Goal: Task Accomplishment & Management: Use online tool/utility

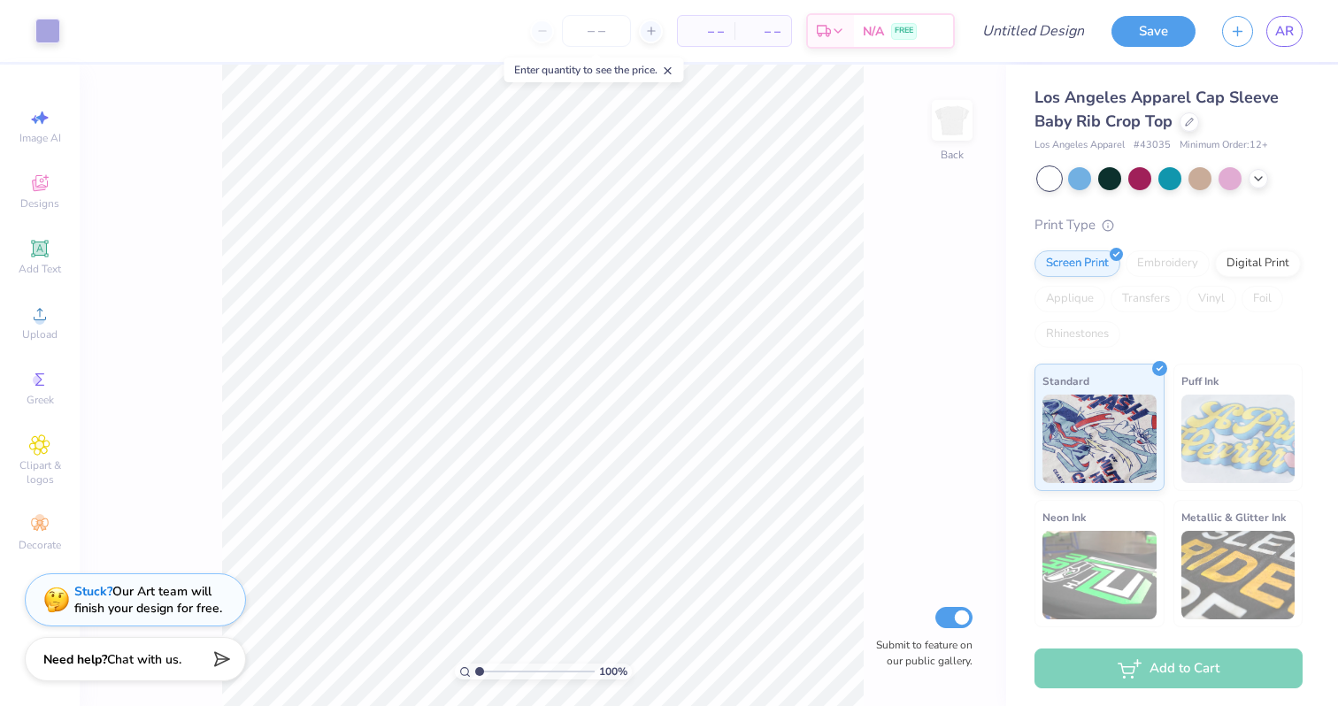
click at [1093, 110] on div "Los Angeles Apparel Cap Sleeve Baby Rib Crop Top" at bounding box center [1168, 110] width 268 height 48
click at [1196, 124] on div at bounding box center [1188, 120] width 19 height 19
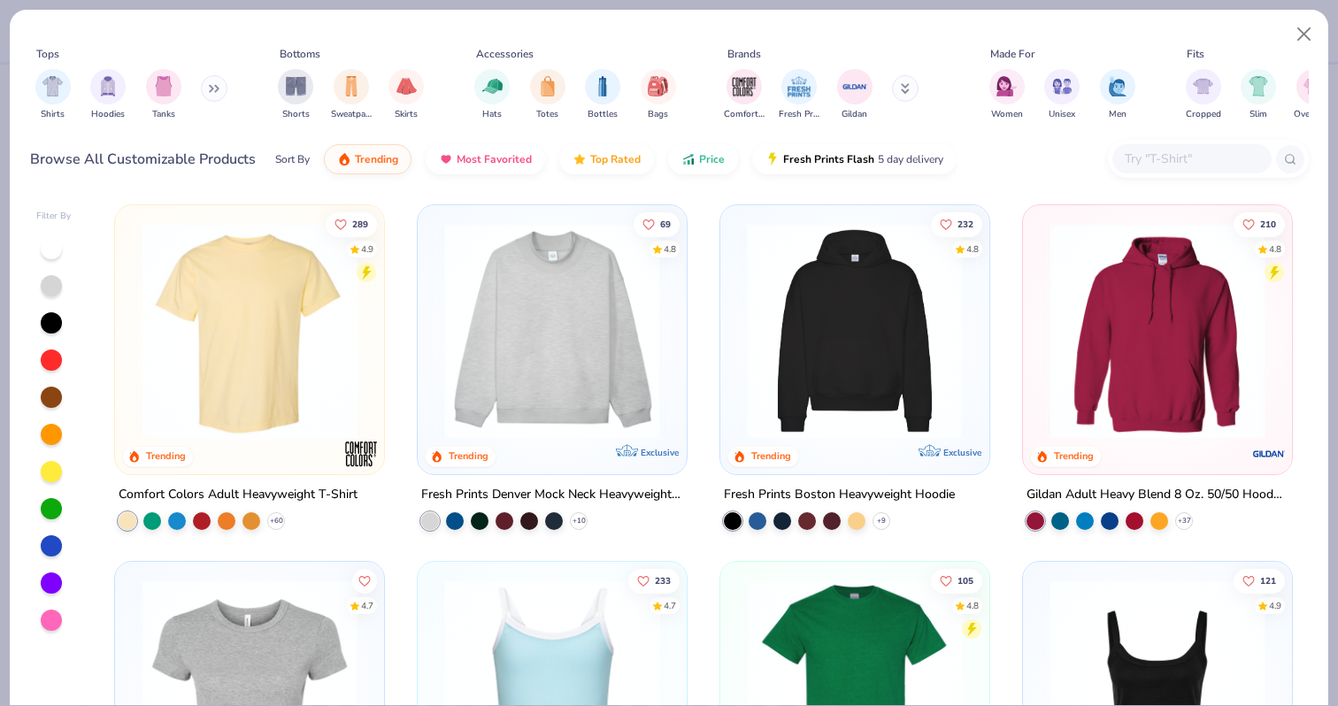
click at [1062, 357] on img at bounding box center [1158, 331] width 234 height 216
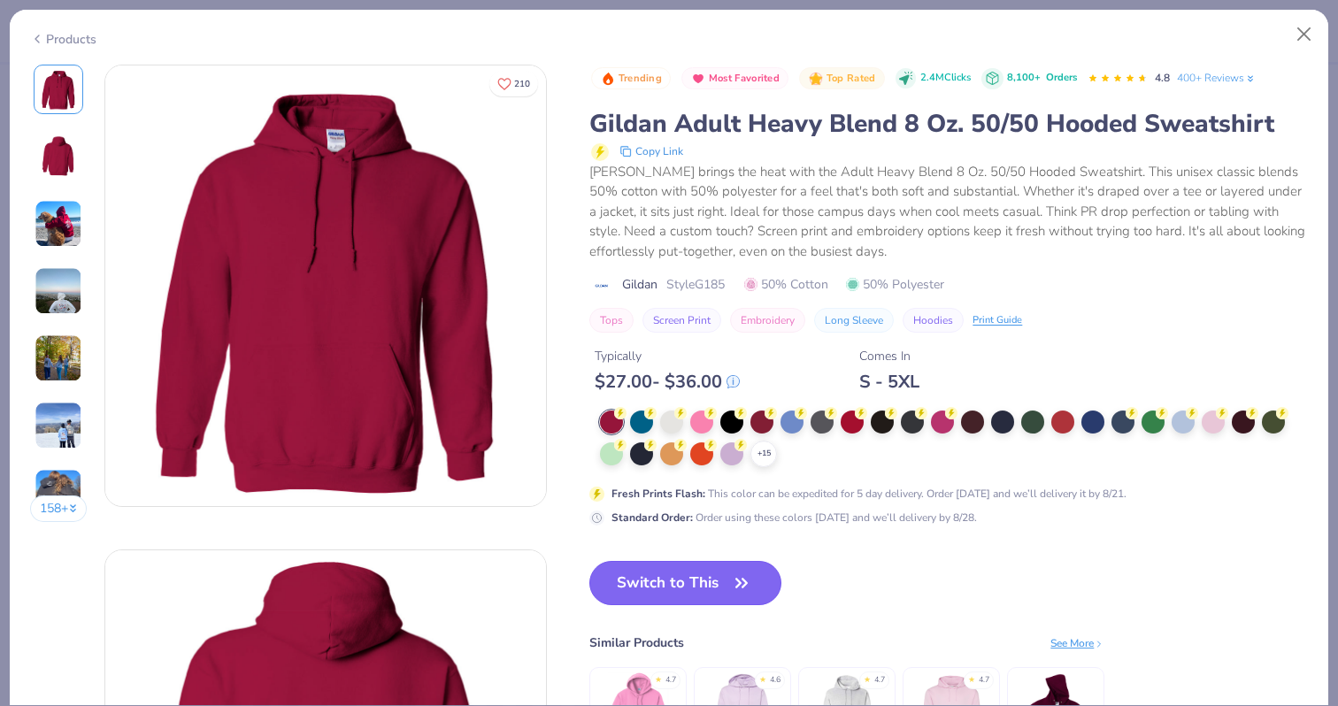
click at [672, 582] on button "Switch to This" at bounding box center [685, 583] width 192 height 44
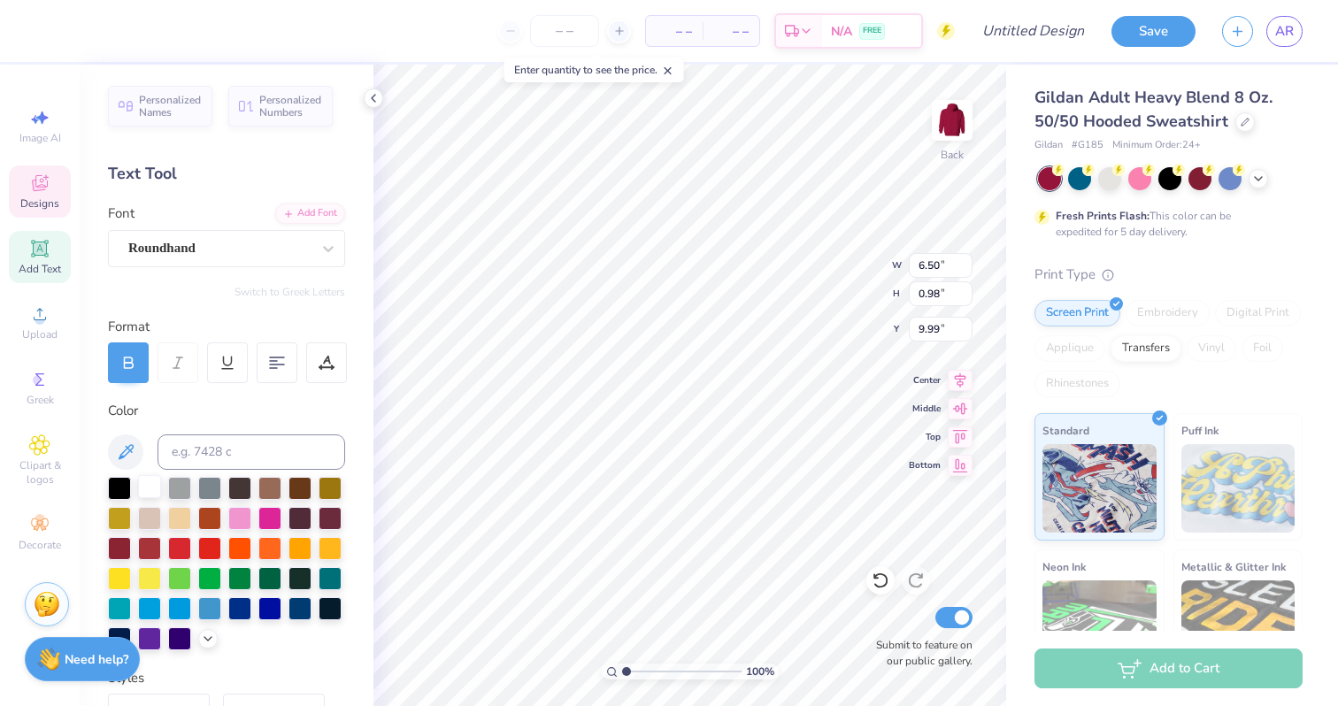
click at [146, 481] on div at bounding box center [149, 486] width 23 height 23
click at [146, 482] on div at bounding box center [149, 486] width 23 height 23
type input "6.82"
click at [150, 478] on div at bounding box center [149, 486] width 23 height 23
type input "4.03"
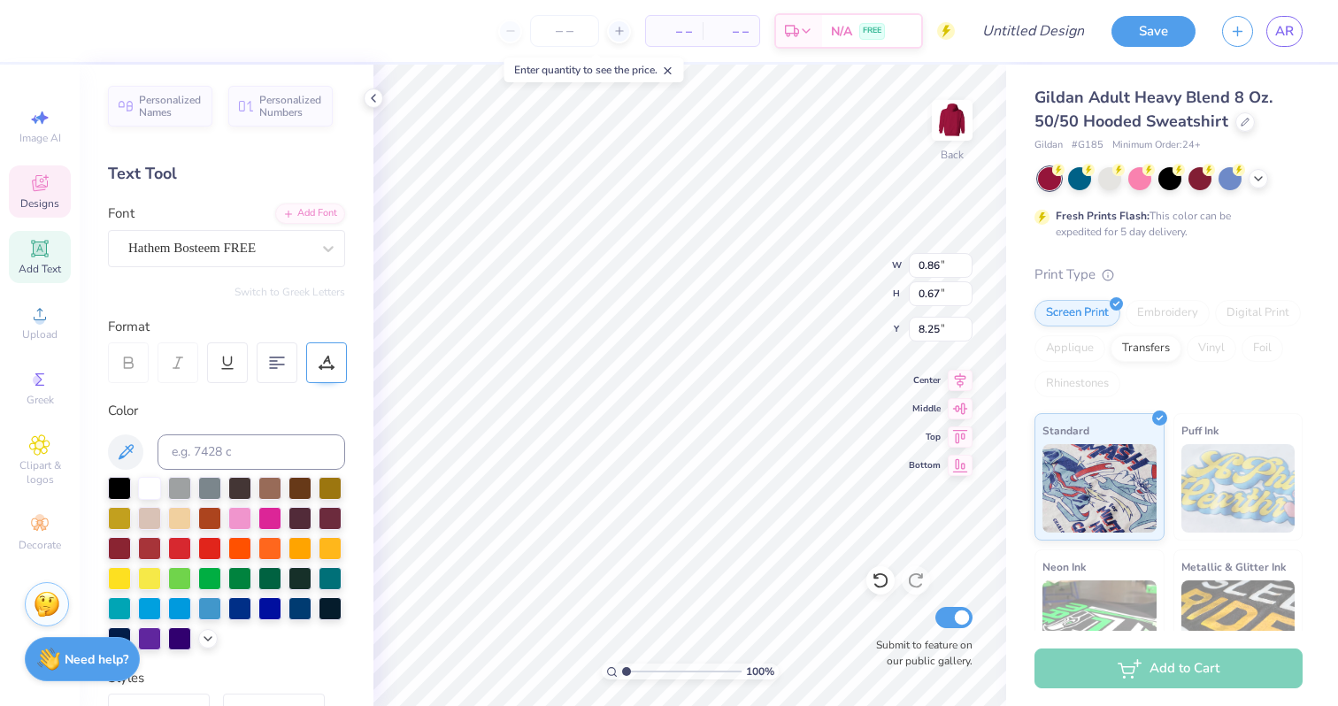
type input "2.86"
type input "6.82"
click at [155, 485] on div at bounding box center [149, 486] width 23 height 23
type input "0.86"
type input "0.67"
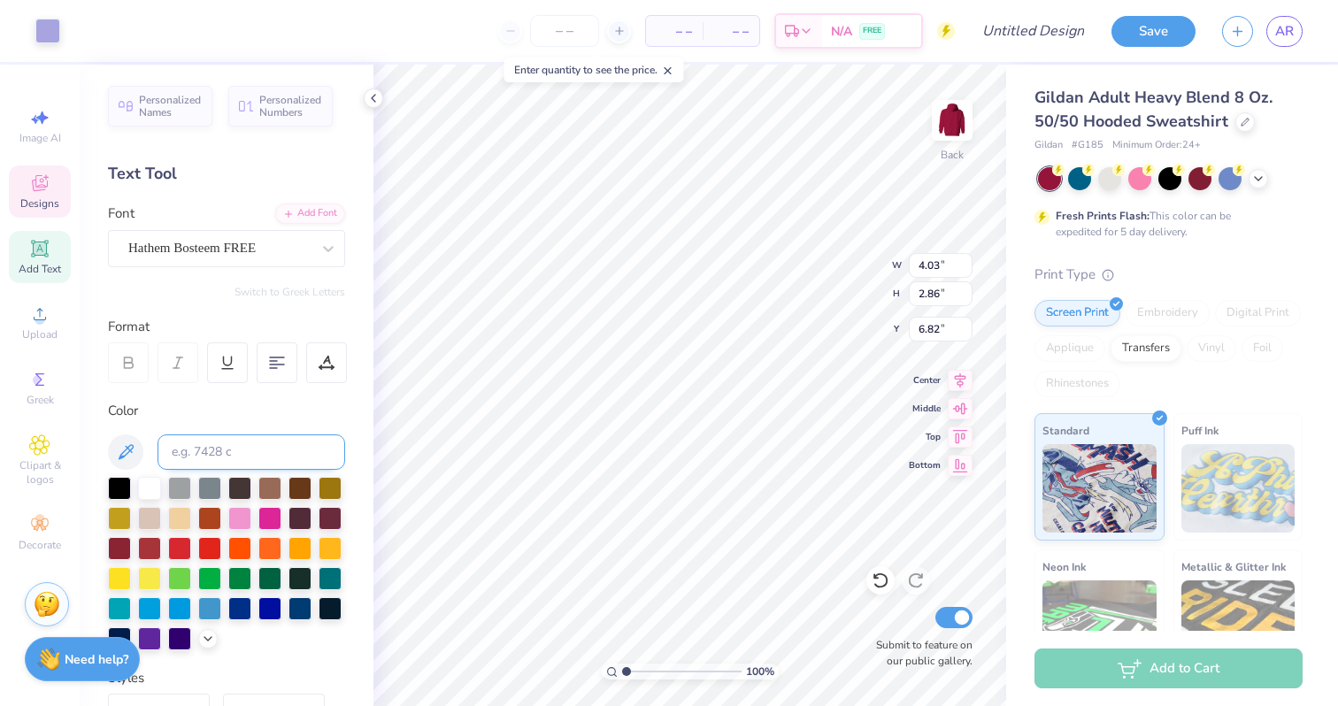
type input "8.25"
click at [889, 576] on div at bounding box center [880, 580] width 28 height 28
click at [888, 576] on icon at bounding box center [881, 581] width 18 height 18
click at [140, 477] on div at bounding box center [149, 486] width 23 height 23
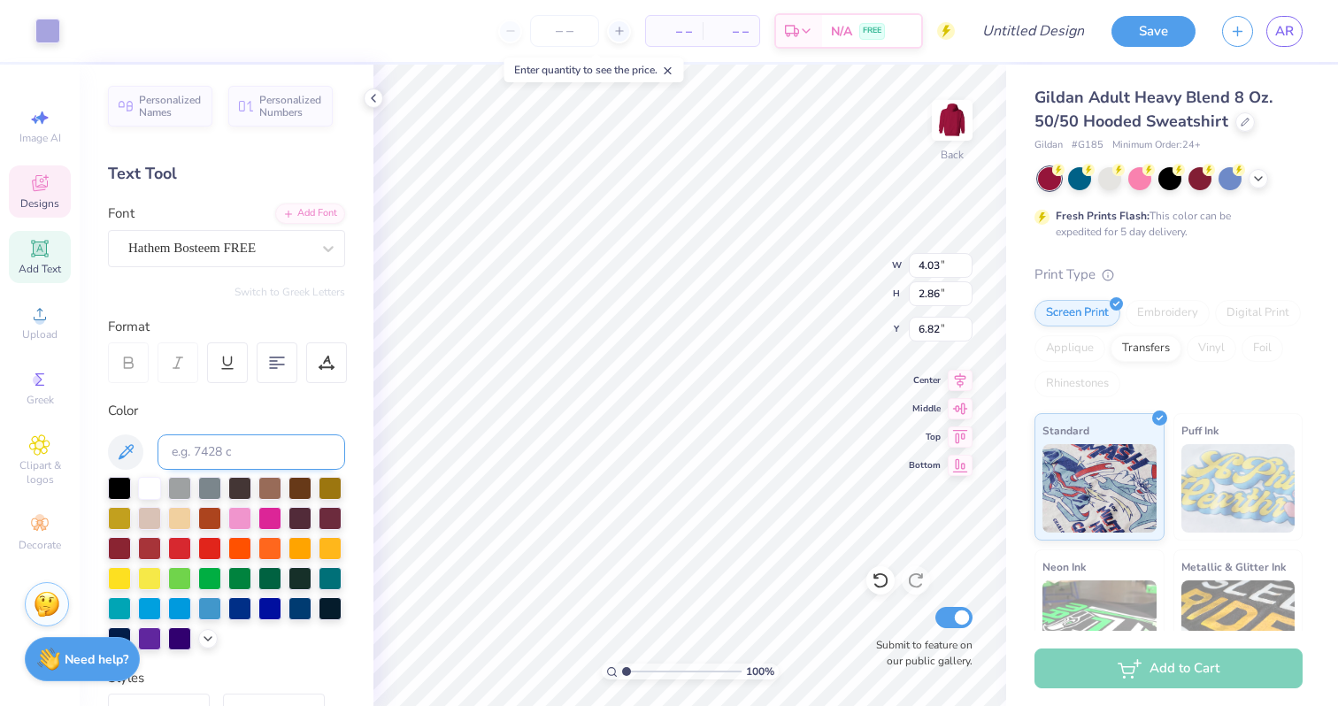
type input "0.79"
type input "0.38"
type input "8.62"
click at [147, 495] on div at bounding box center [149, 486] width 23 height 23
click at [949, 119] on img at bounding box center [952, 120] width 71 height 71
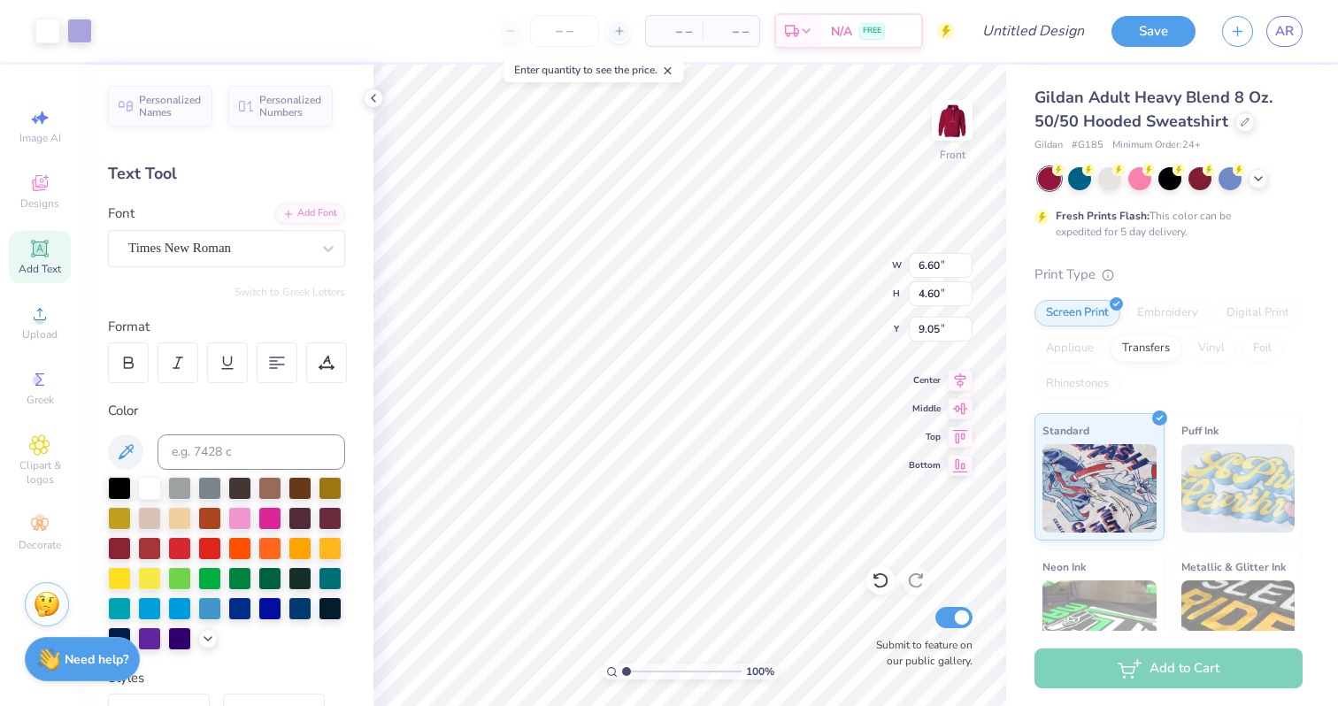
type input "10.88"
type input "7.57"
type input "6.04"
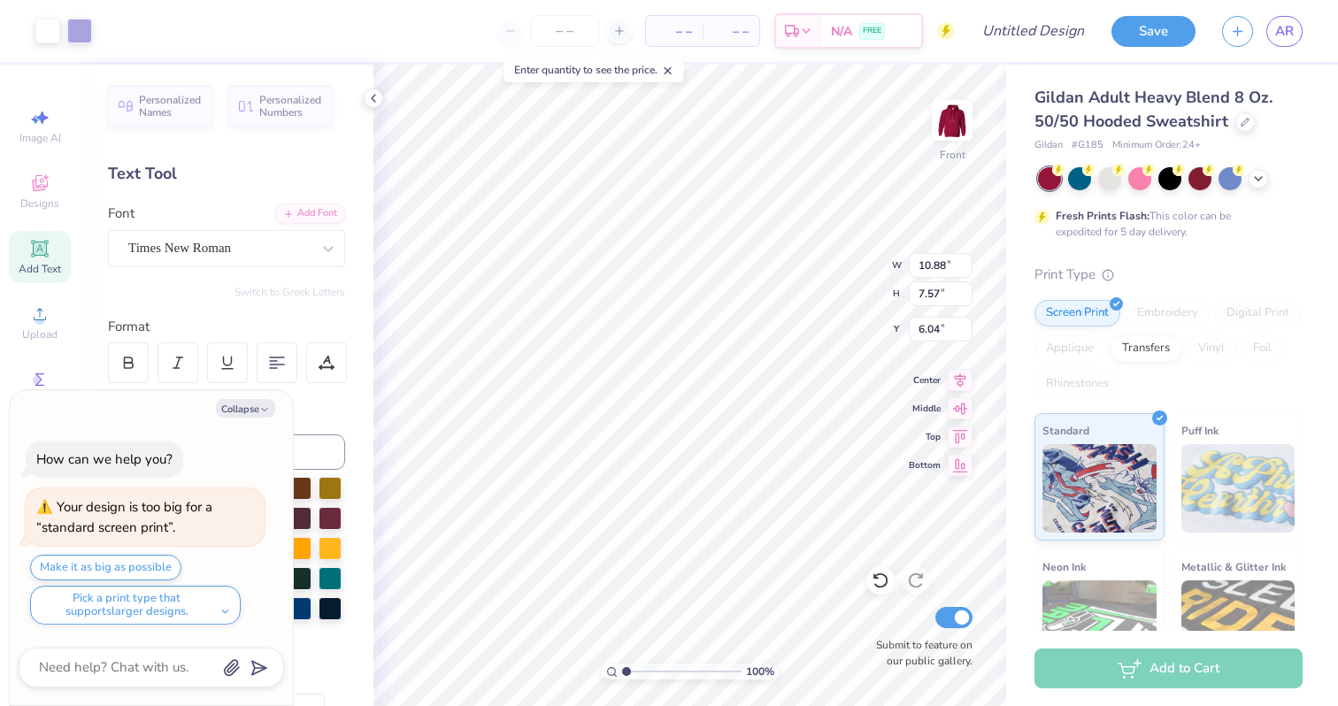
type textarea "x"
type input "14.49"
type input "10.09"
type textarea "x"
type input "6.00"
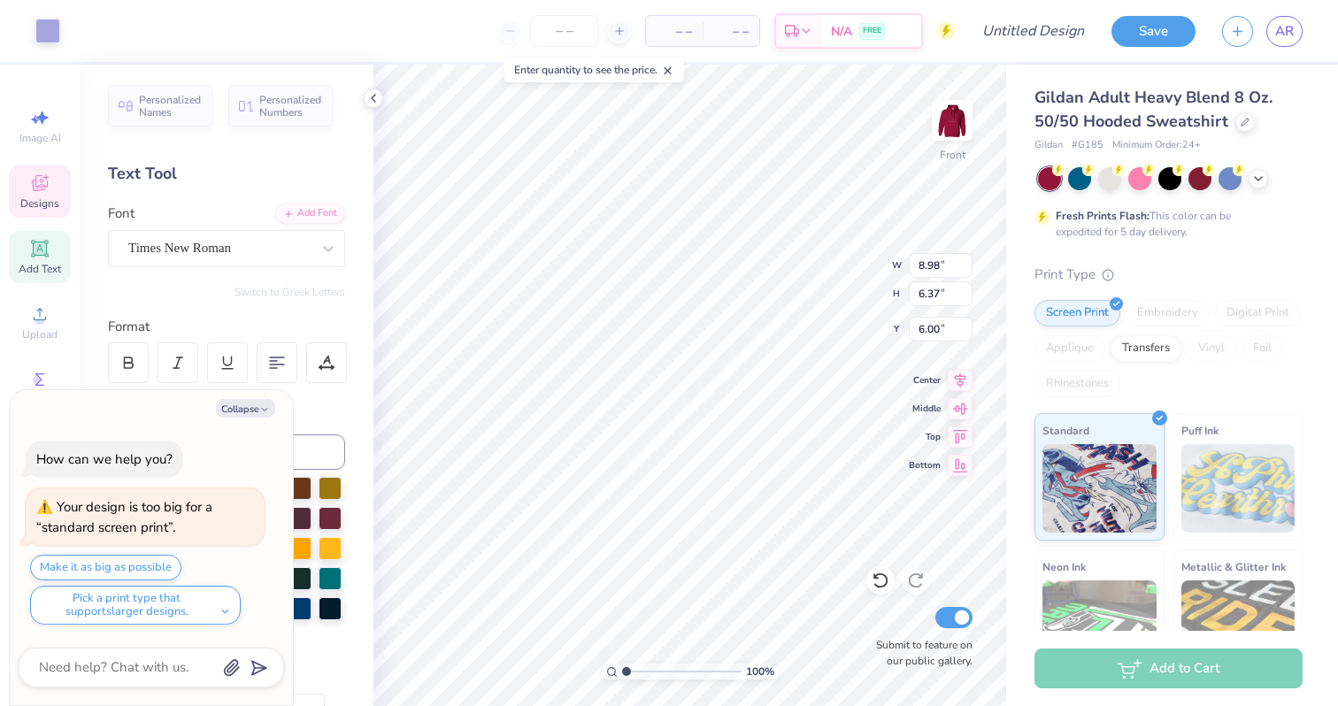
click at [294, 430] on div "Color" at bounding box center [226, 526] width 237 height 250
click at [263, 406] on icon "button" at bounding box center [264, 409] width 11 height 11
type textarea "x"
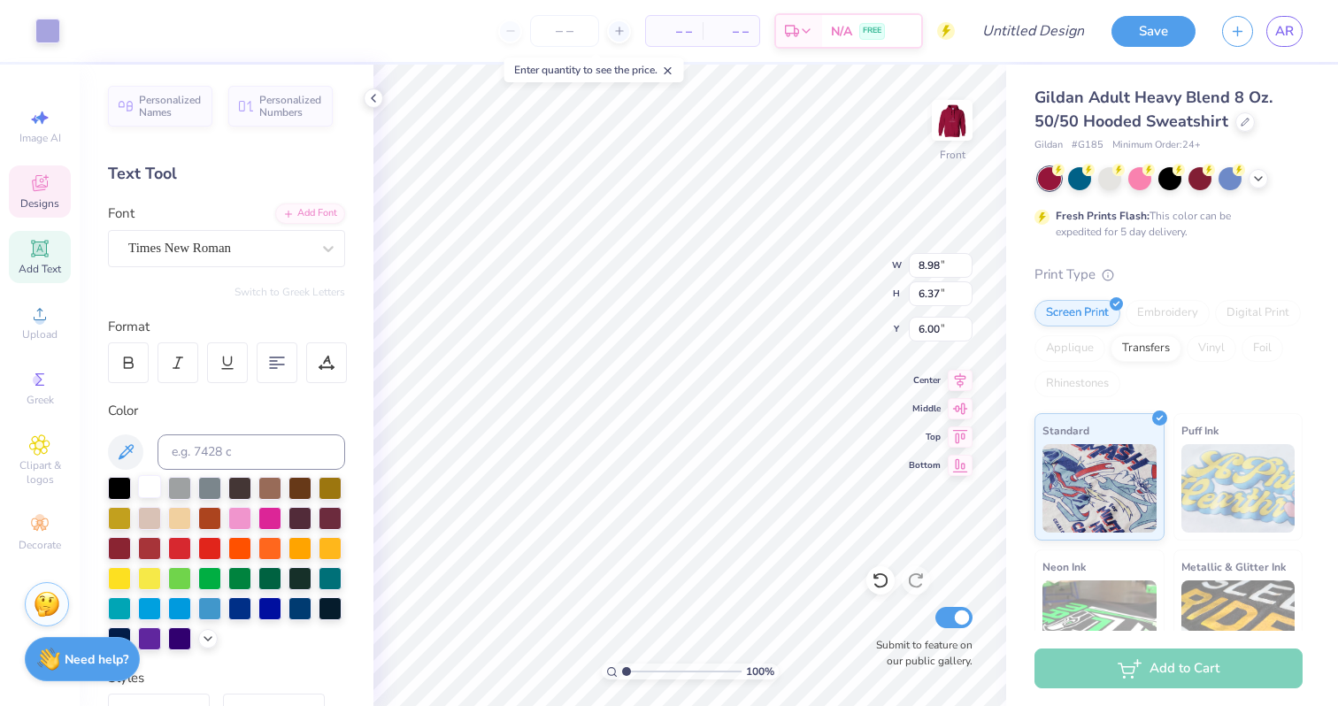
click at [150, 483] on div at bounding box center [149, 486] width 23 height 23
type input "9.08"
type input "0.50"
type input "15.58"
type input "14.49"
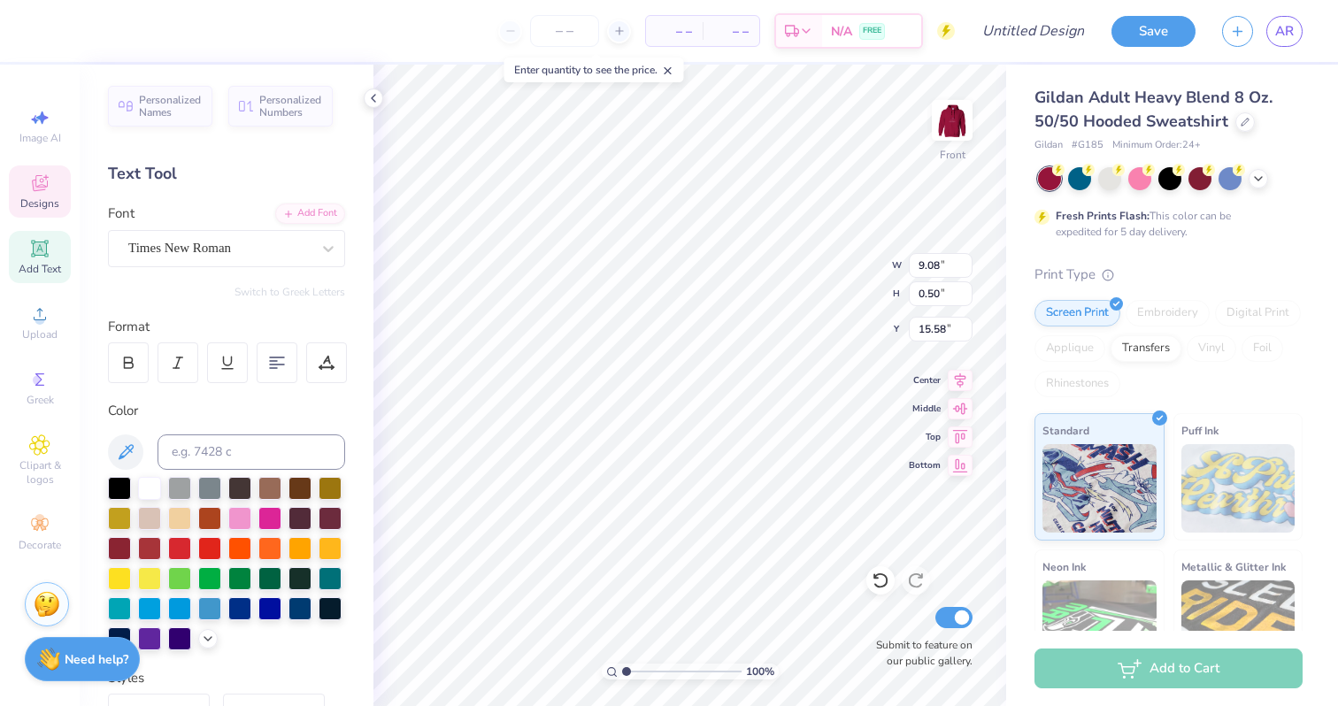
type input "2.19"
type input "13.08"
type textarea "Women In Business"
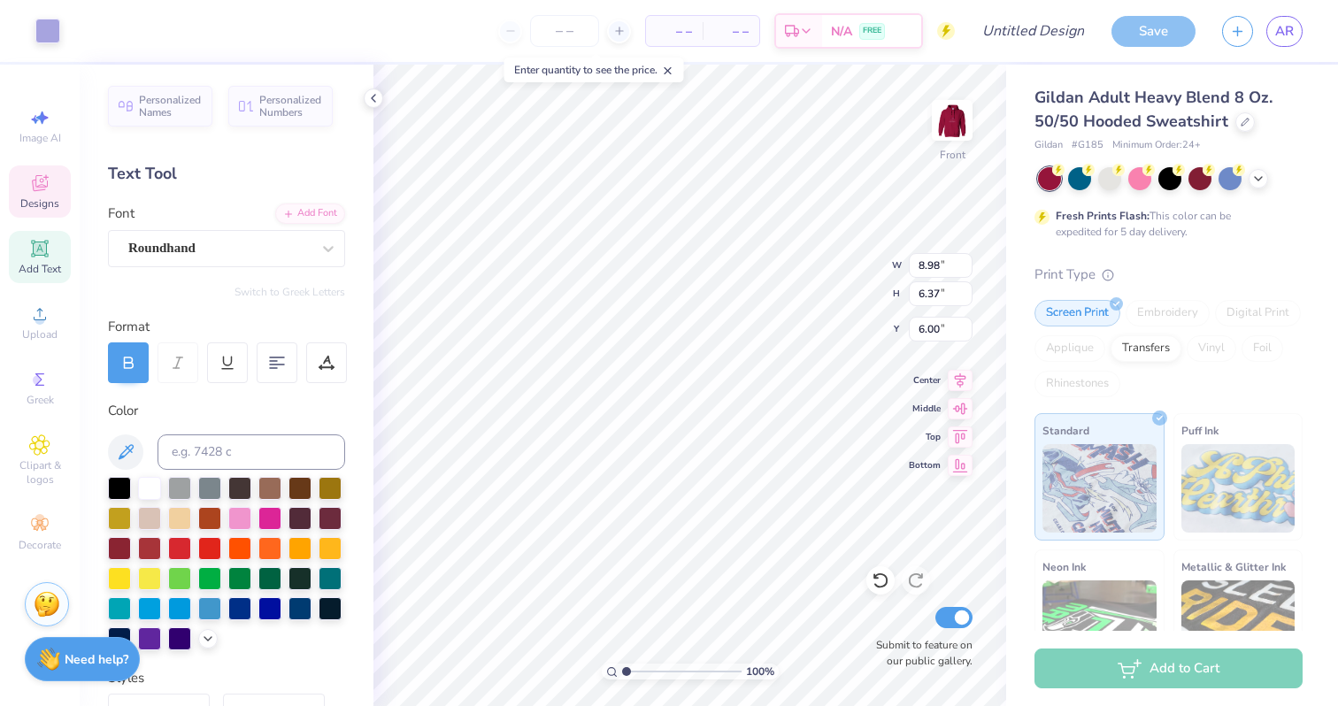
type input "15.67"
type input "1.38"
type input "13.50"
type input "14.86"
type input "1.31"
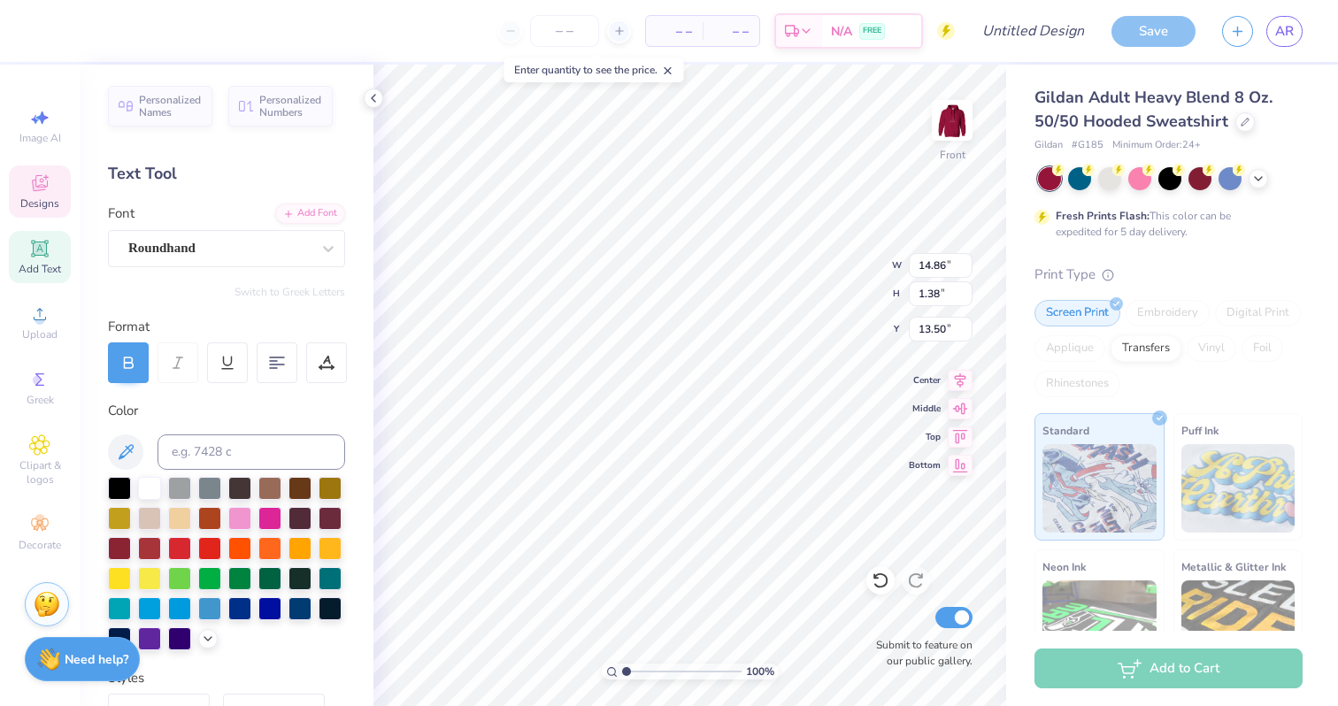
type input "13.57"
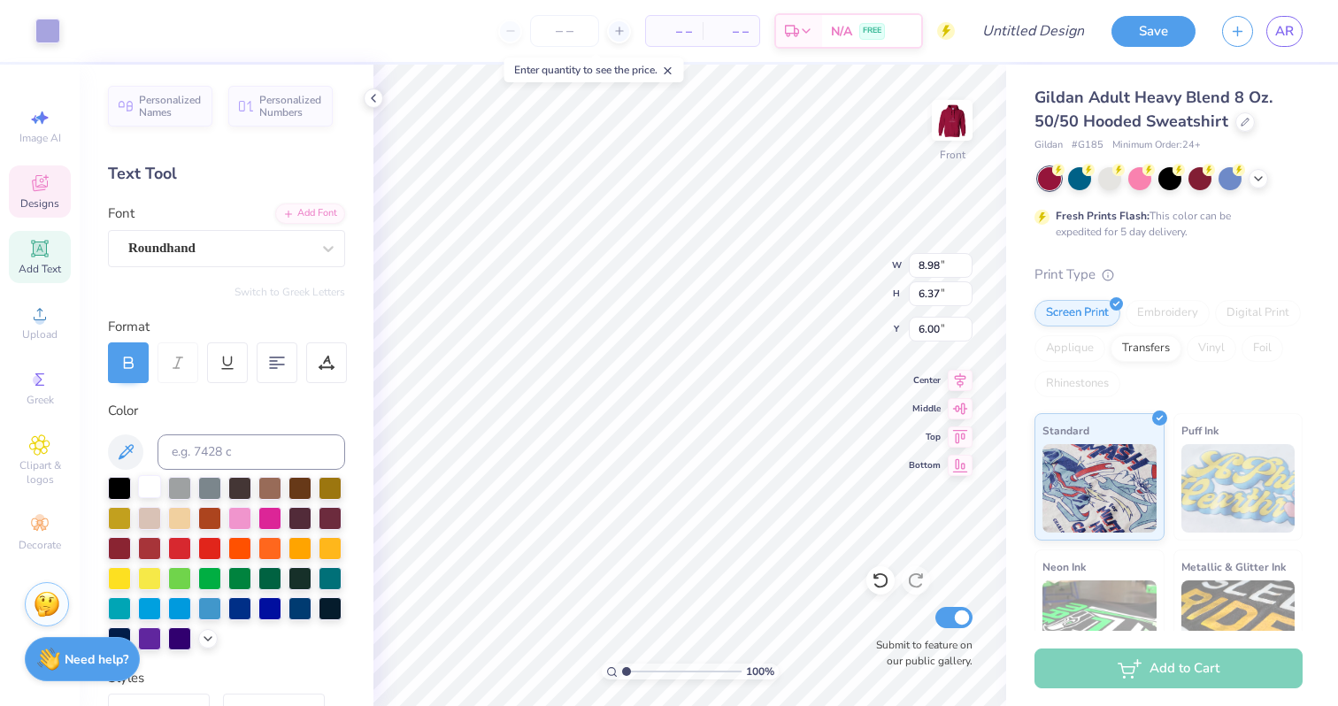
click at [142, 486] on div at bounding box center [149, 486] width 23 height 23
type input "9.08"
type input "0.50"
type input "15.58"
type input "9.08"
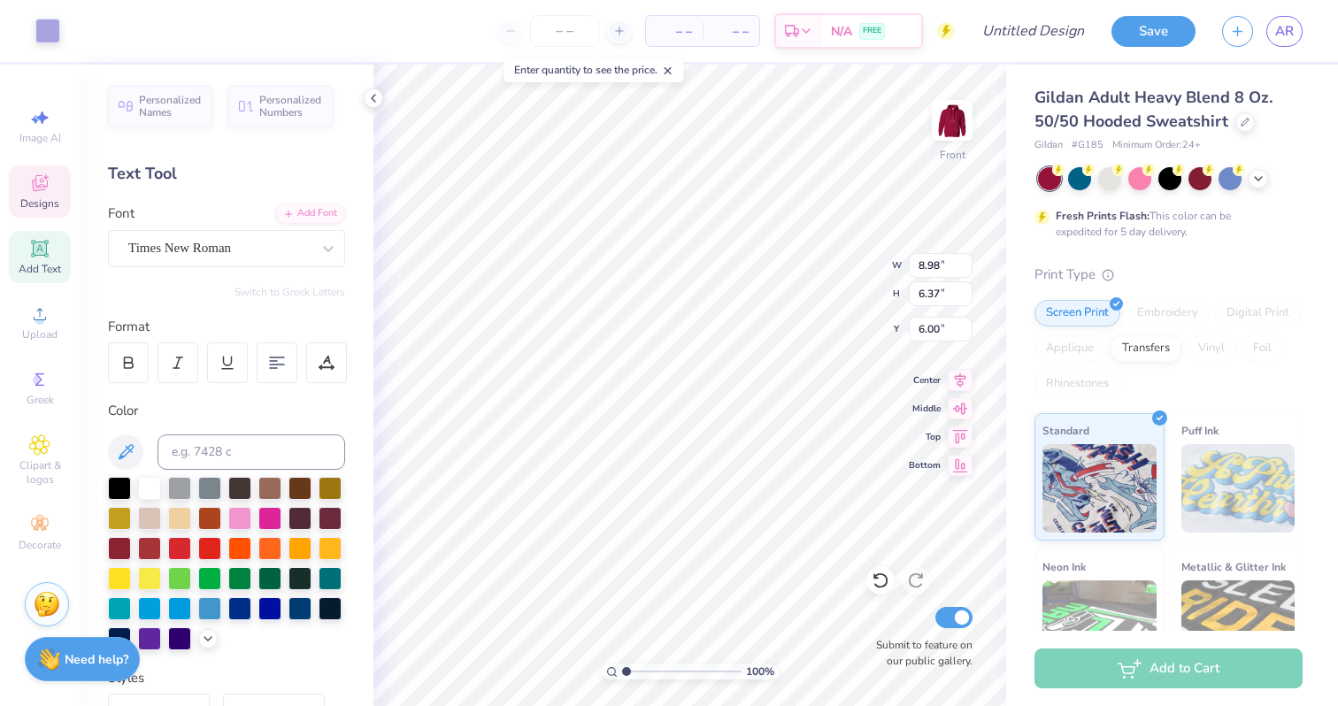
type input "0.50"
type input "15.58"
type input "9.08"
type input "0.50"
type input "15.50"
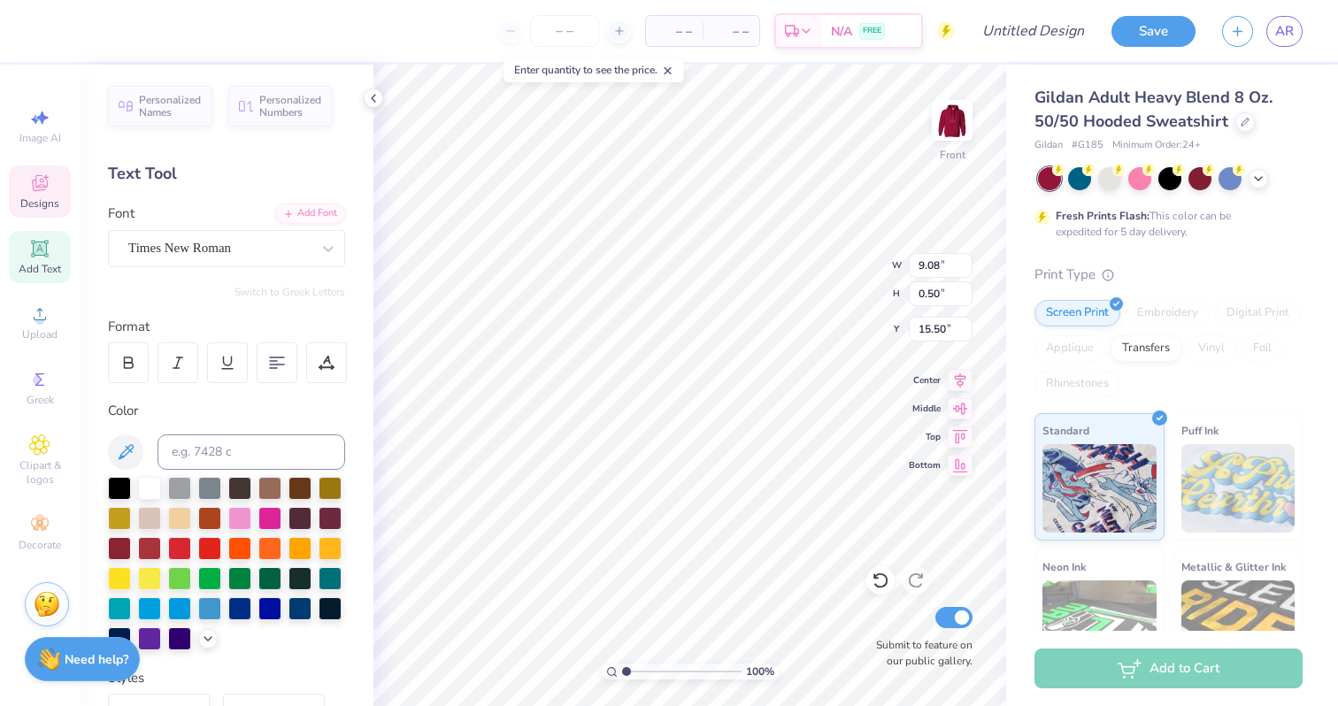
type input "8.98"
type input "6.37"
type input "6.00"
click at [73, 650] on strong "Need help?" at bounding box center [97, 657] width 64 height 17
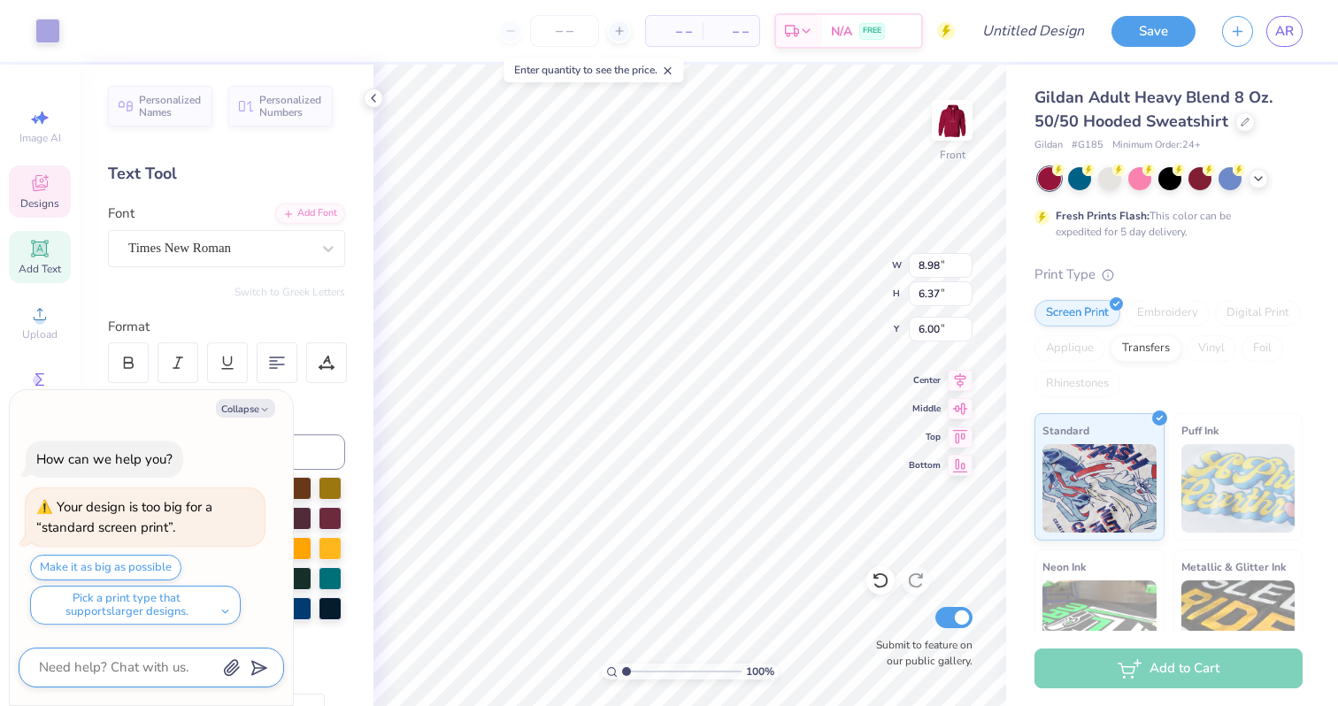
click at [112, 656] on textarea at bounding box center [127, 668] width 180 height 24
type textarea "x"
type textarea "t"
type textarea "x"
type textarea "tu"
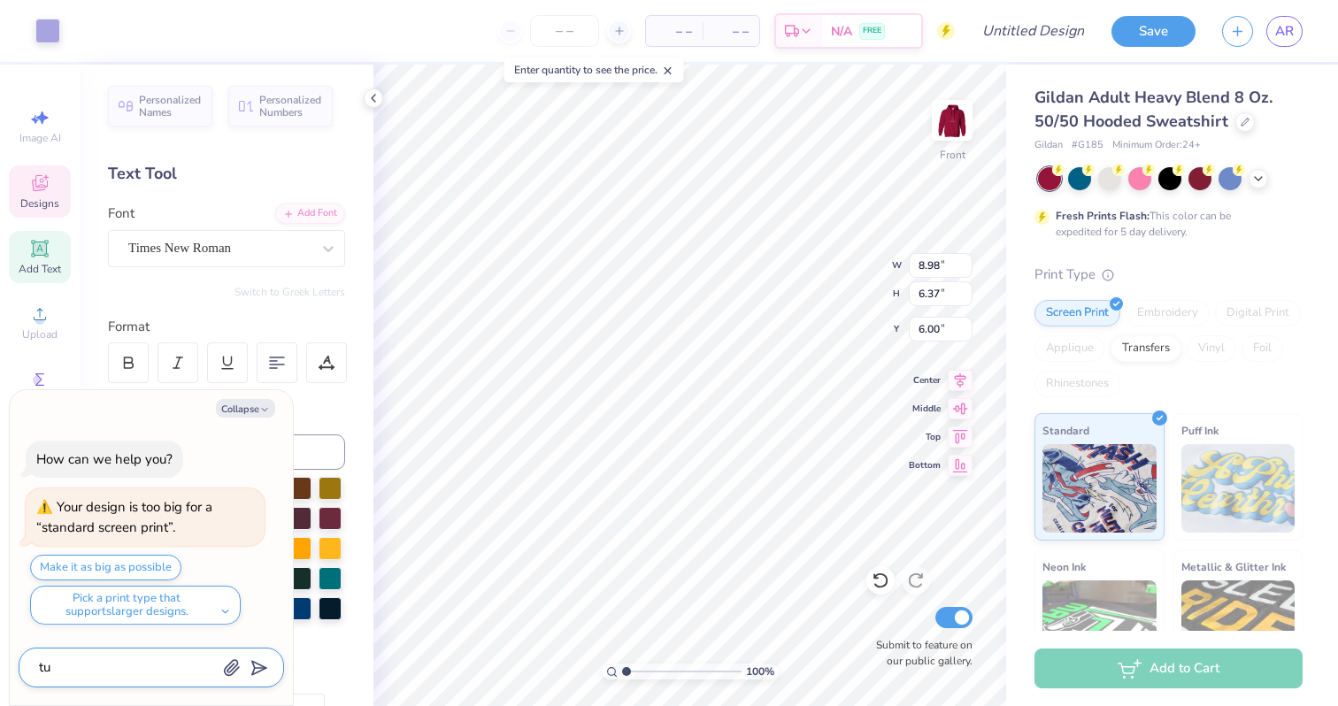
type textarea "x"
type textarea "tur"
type textarea "x"
type textarea "turn"
type textarea "x"
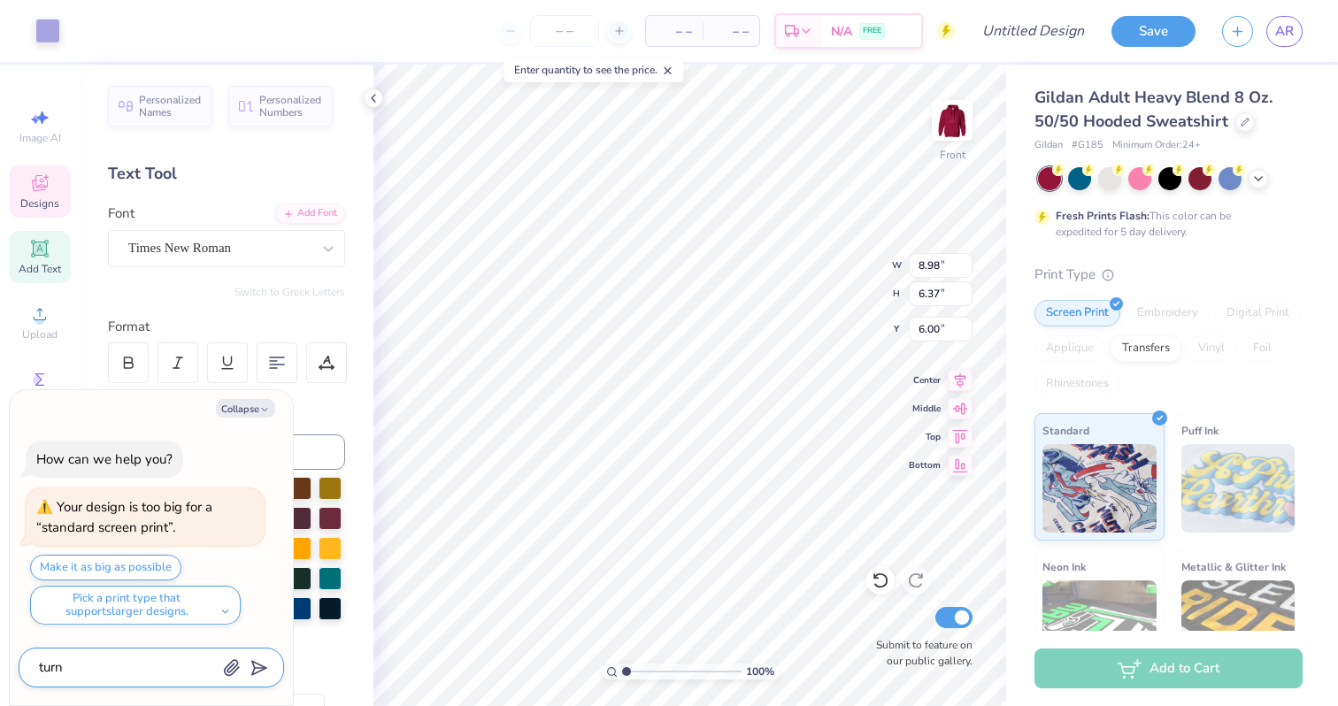
type textarea "turn"
type textarea "x"
type textarea "turn t"
type textarea "x"
type textarea "turn th"
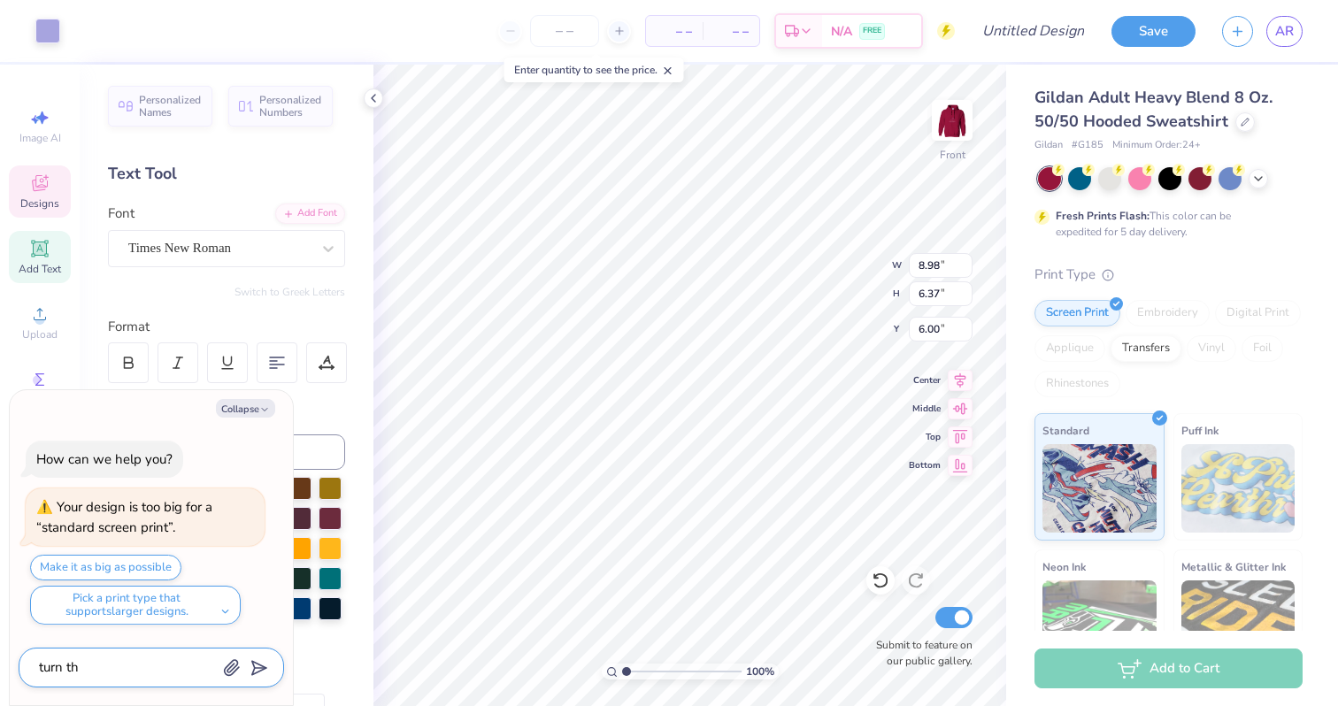
type textarea "x"
type textarea "turn the"
type textarea "x"
type textarea "turn the"
type textarea "x"
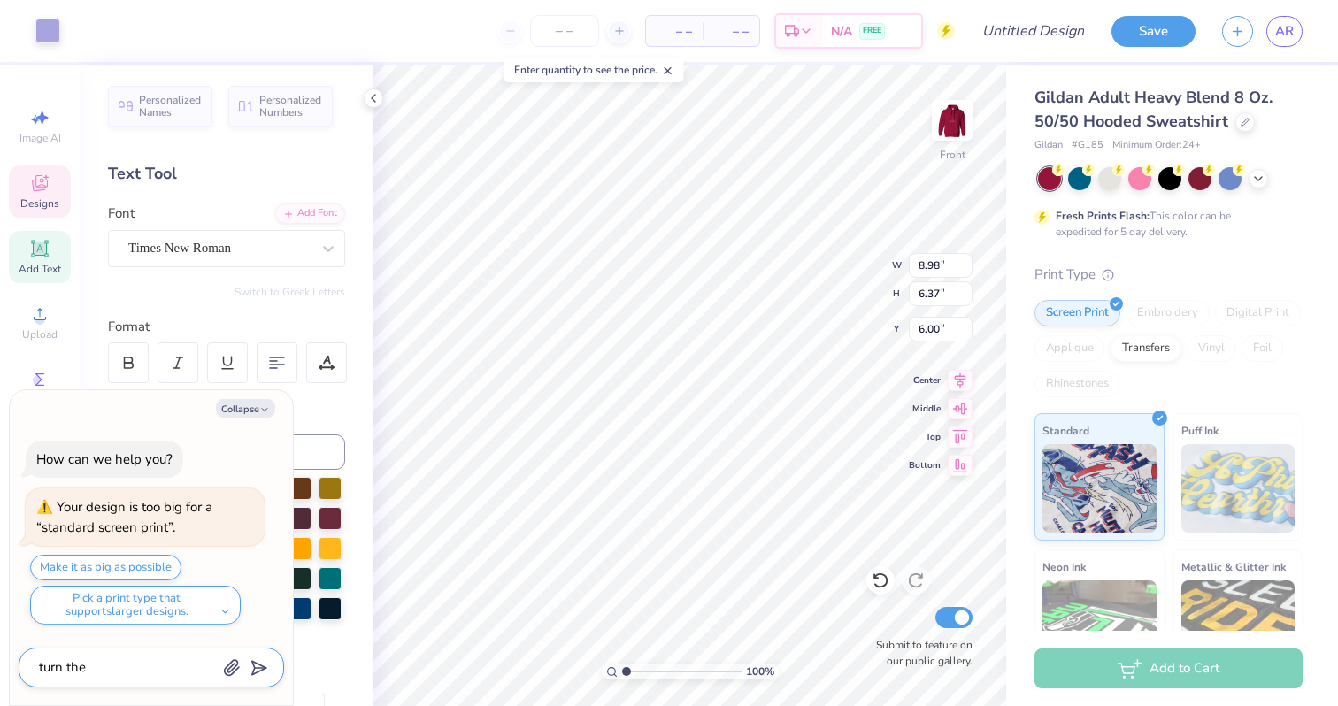
type textarea "turn the b"
type textarea "x"
type textarea "turn the bu"
type textarea "x"
type textarea "turn the b"
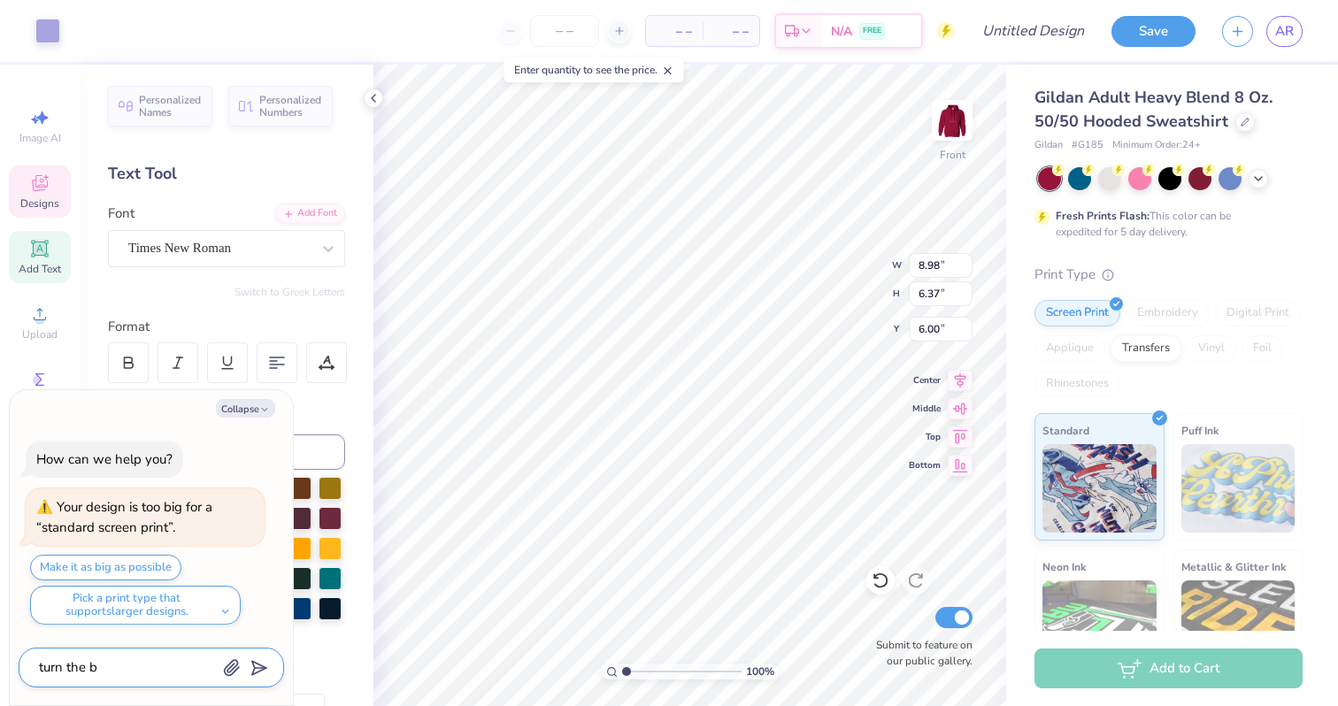
type textarea "x"
type textarea "turn the bl"
type textarea "x"
type textarea "turn the blu"
type textarea "x"
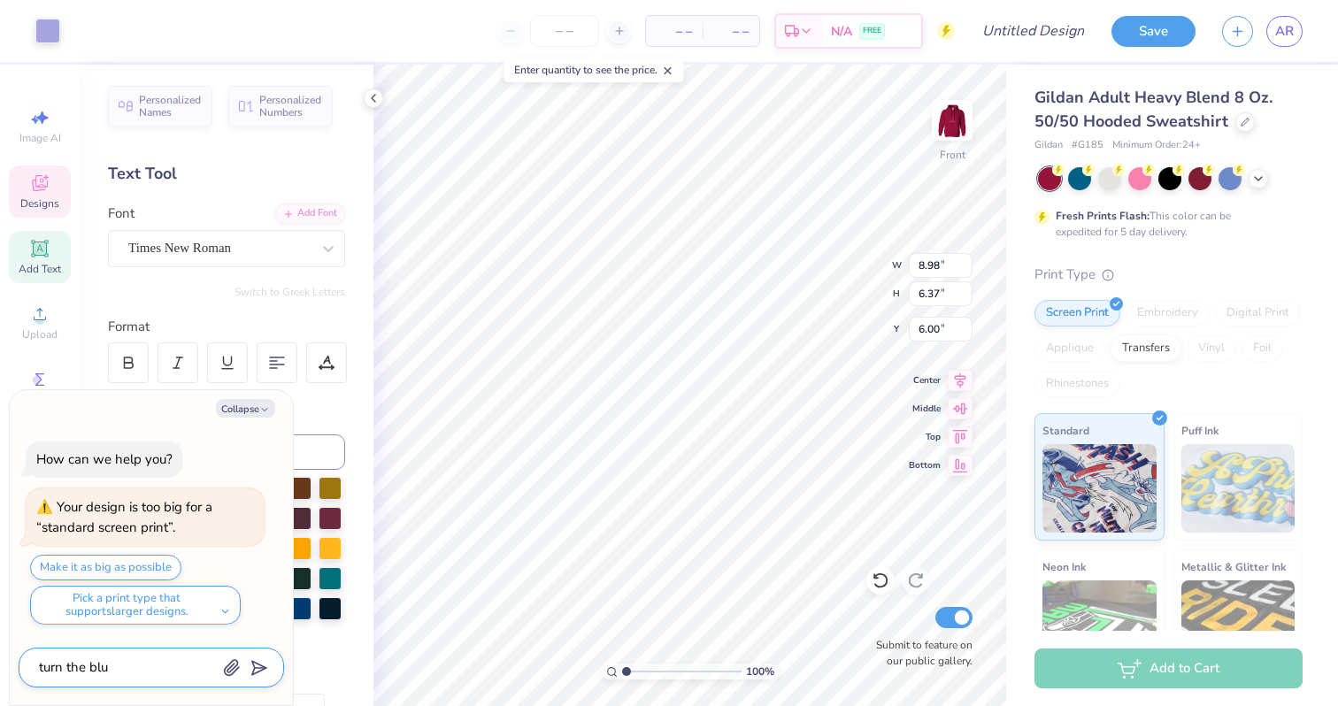
type textarea "turn the blue"
type textarea "x"
type textarea "turn the blue"
type textarea "x"
type textarea "turn the blue h"
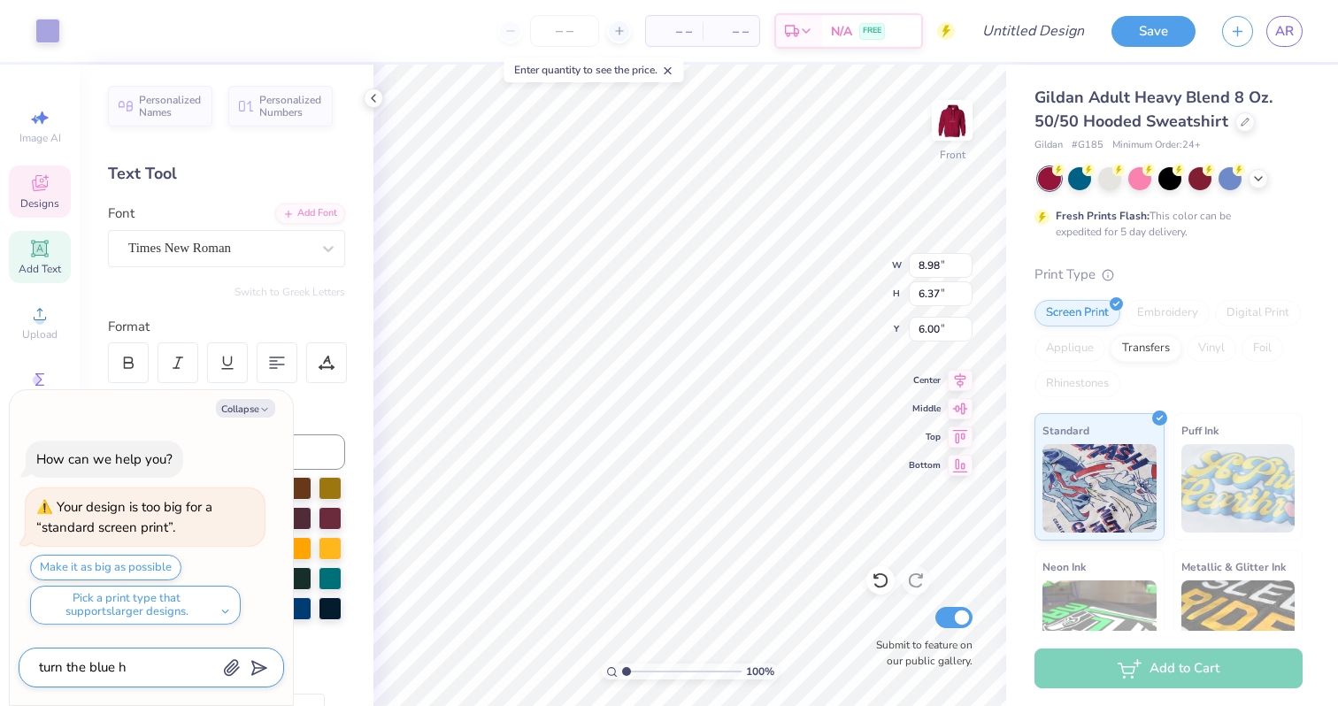
type textarea "x"
type textarea "turn the blue he"
type textarea "x"
type textarea "turn the blue hea"
type textarea "x"
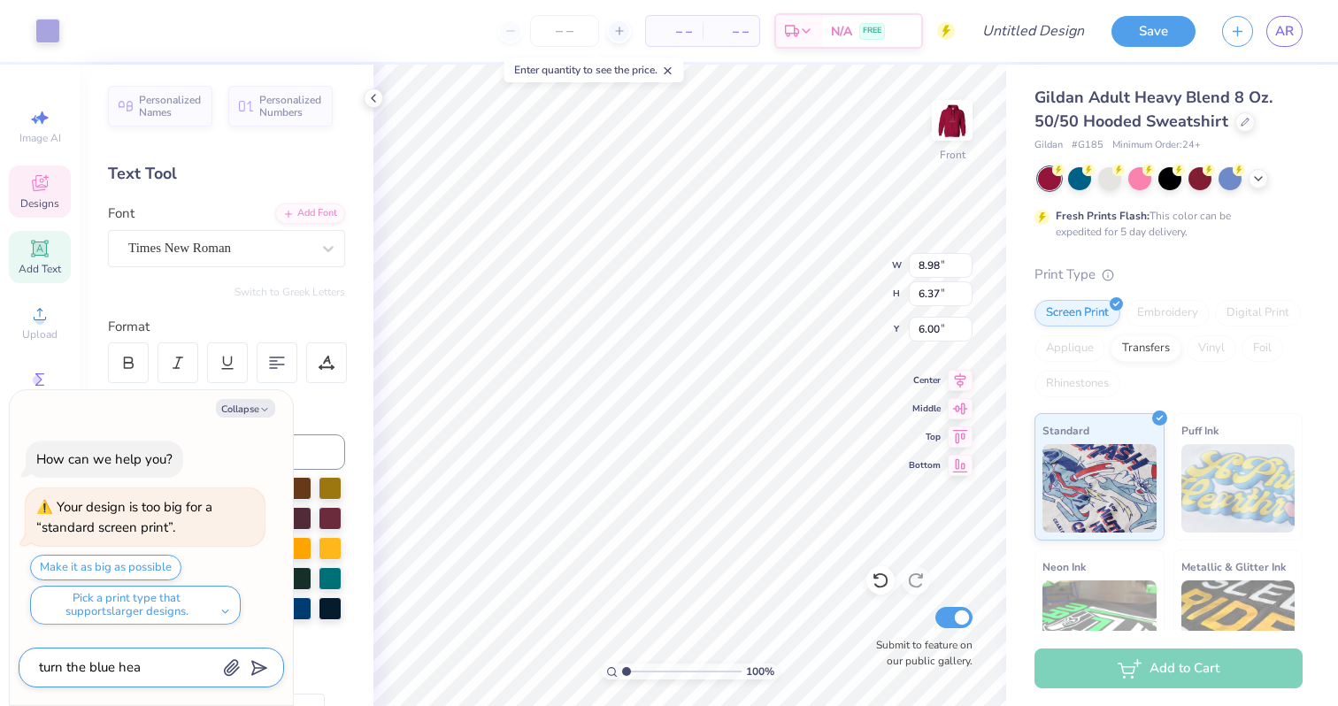
type textarea "turn the blue hear"
type textarea "x"
type textarea "turn the blue heart"
type textarea "x"
type textarea "turn the blue heart"
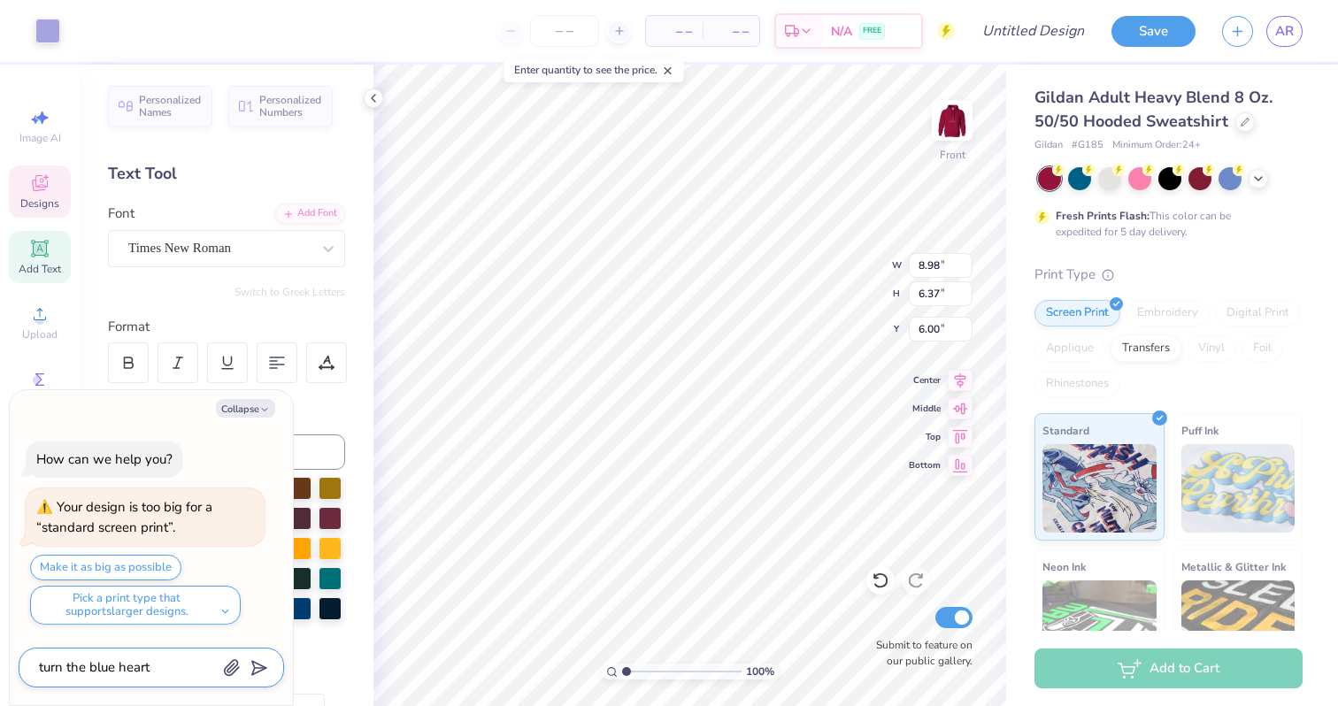
type textarea "x"
type textarea "turn the blue heart w"
type textarea "x"
type textarea "turn the blue heart wh"
type textarea "x"
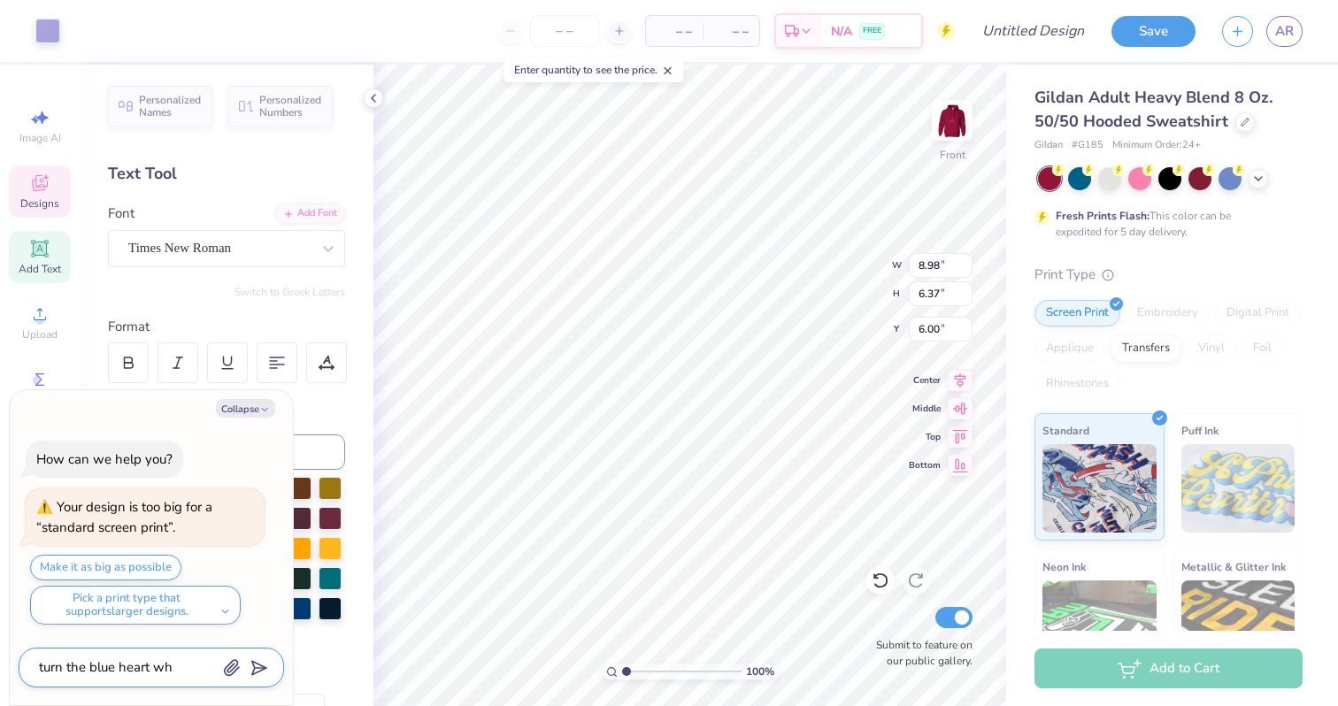
type textarea "turn the blue heart whi"
type textarea "x"
type textarea "turn the blue heart whit"
type textarea "x"
type textarea "turn the blue heart white"
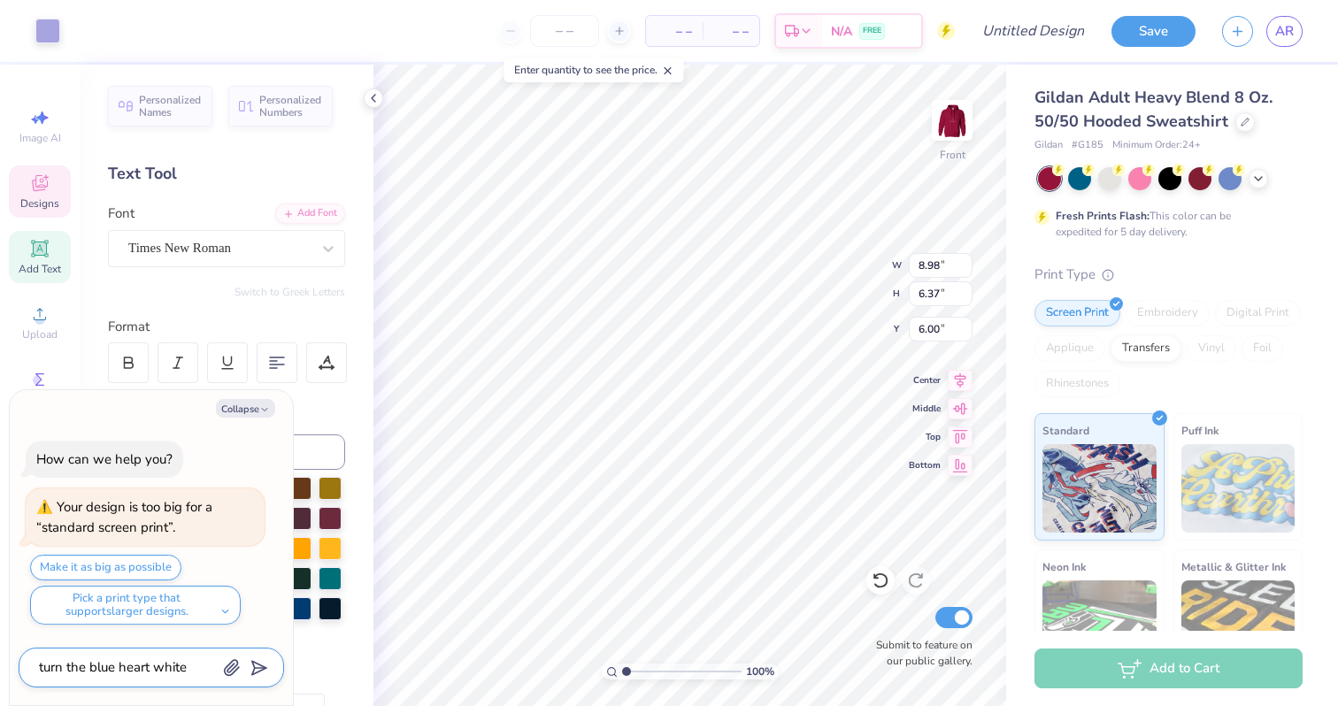
click at [254, 659] on icon "submit" at bounding box center [255, 668] width 25 height 25
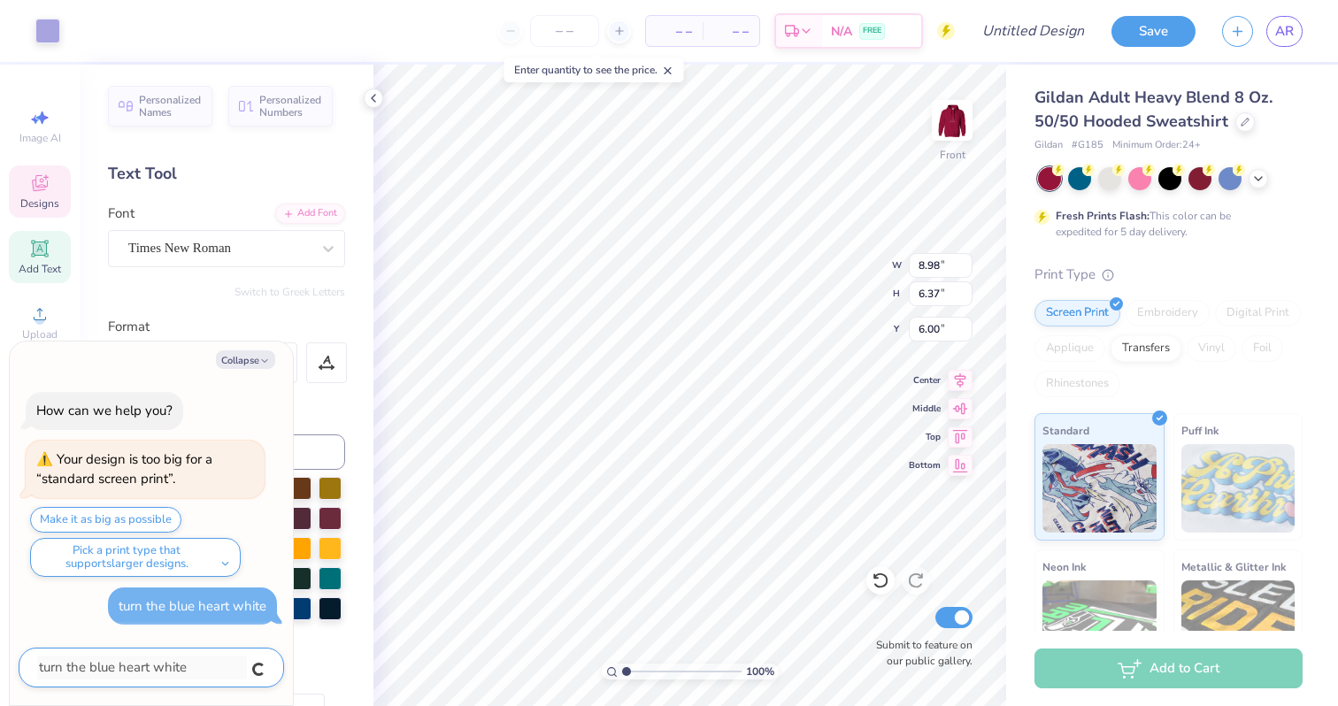
type textarea "x"
click at [322, 644] on div at bounding box center [226, 563] width 237 height 173
click at [244, 354] on button "Collapse" at bounding box center [245, 359] width 59 height 19
type textarea "x"
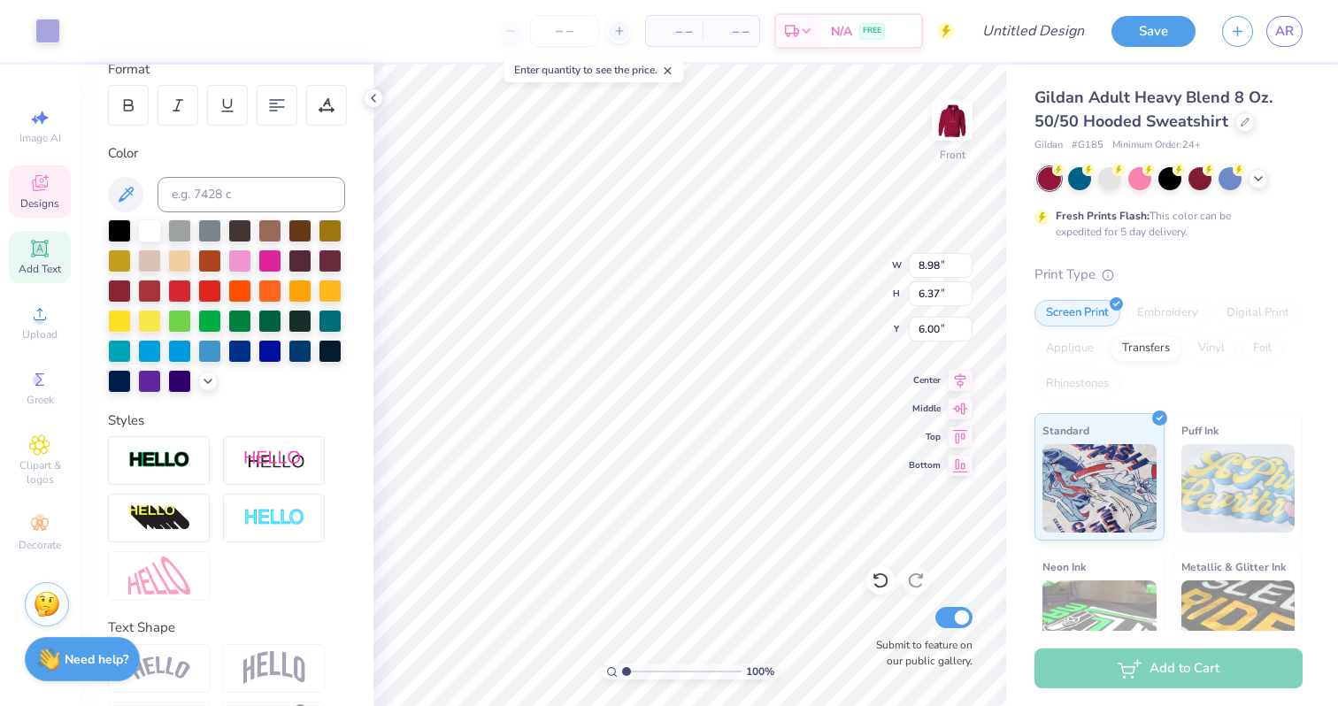
scroll to position [322, 0]
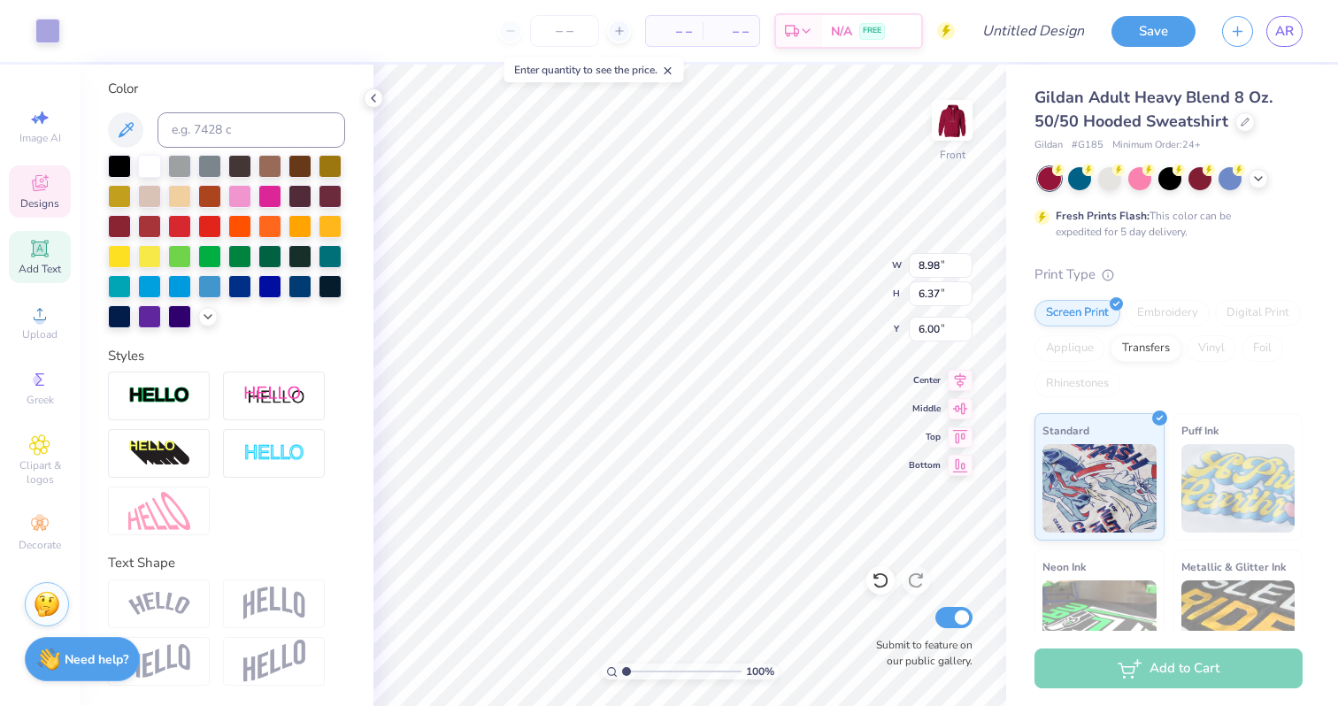
type input "9.08"
type input "0.50"
type input "15.50"
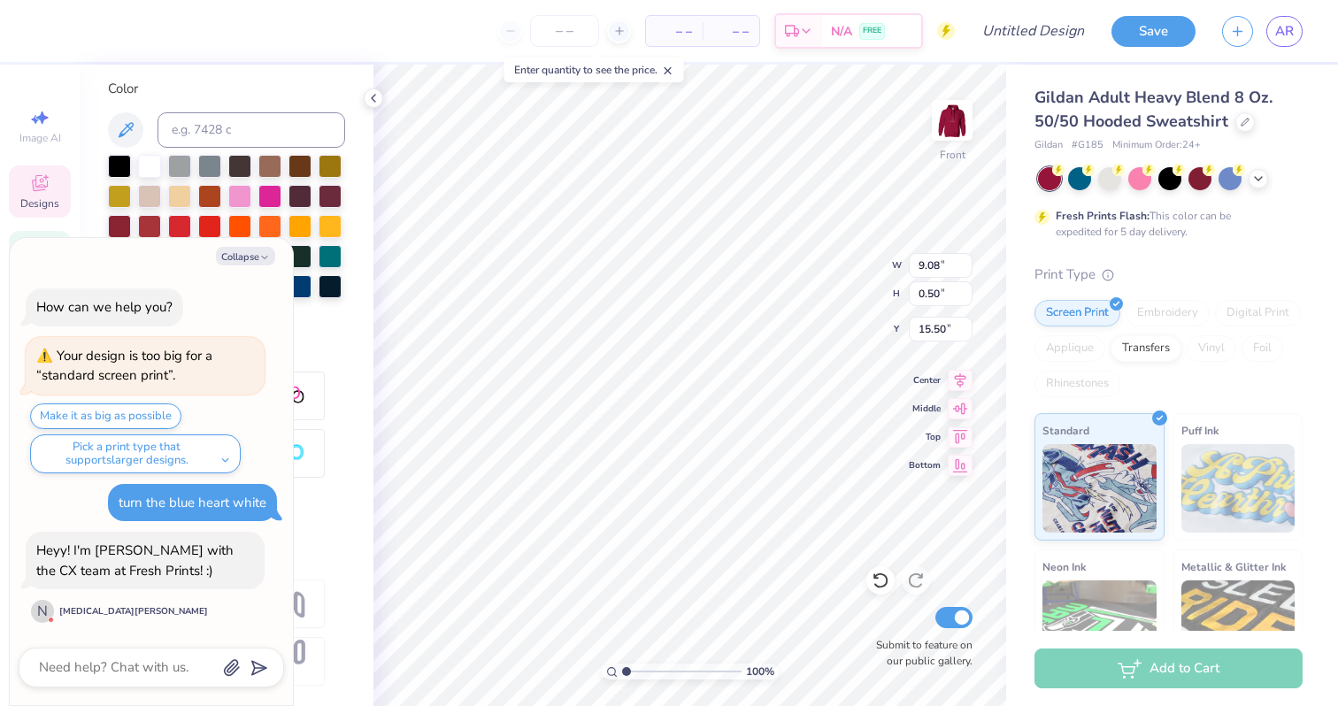
scroll to position [99, 0]
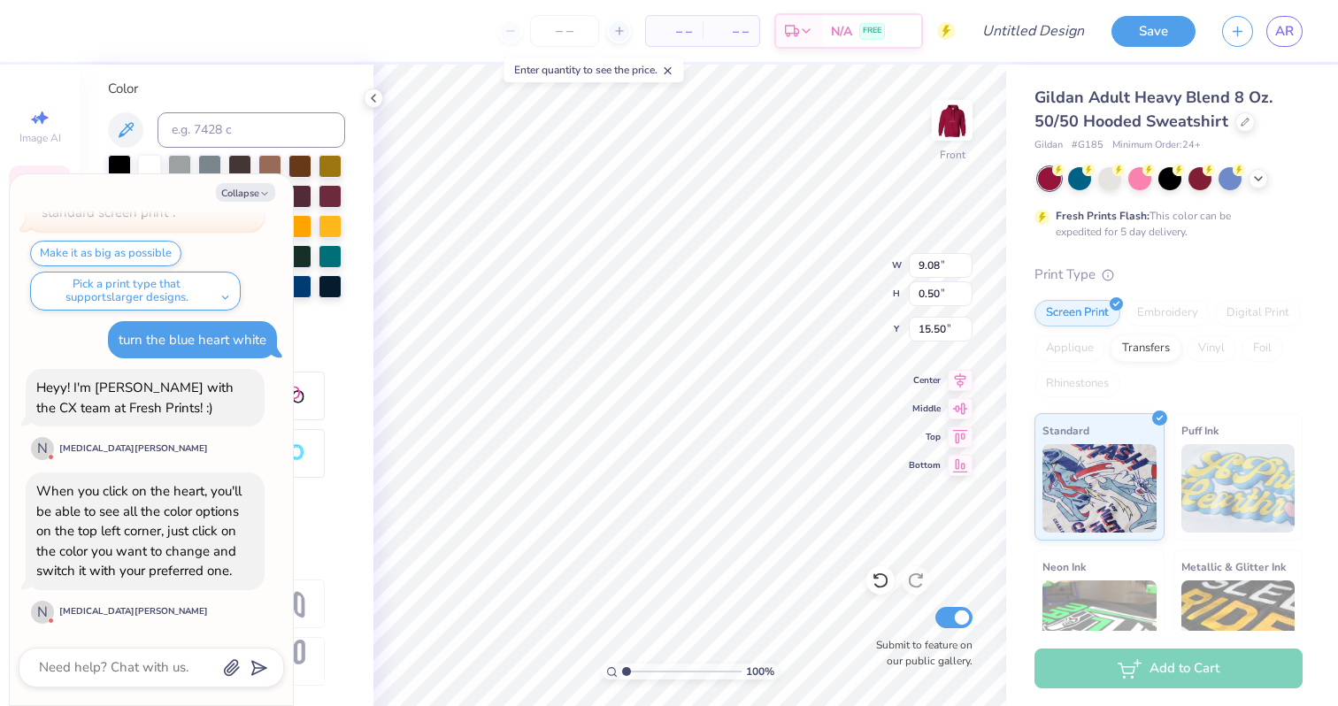
type textarea "x"
type input "8.98"
type input "6.37"
type input "6.00"
type textarea "x"
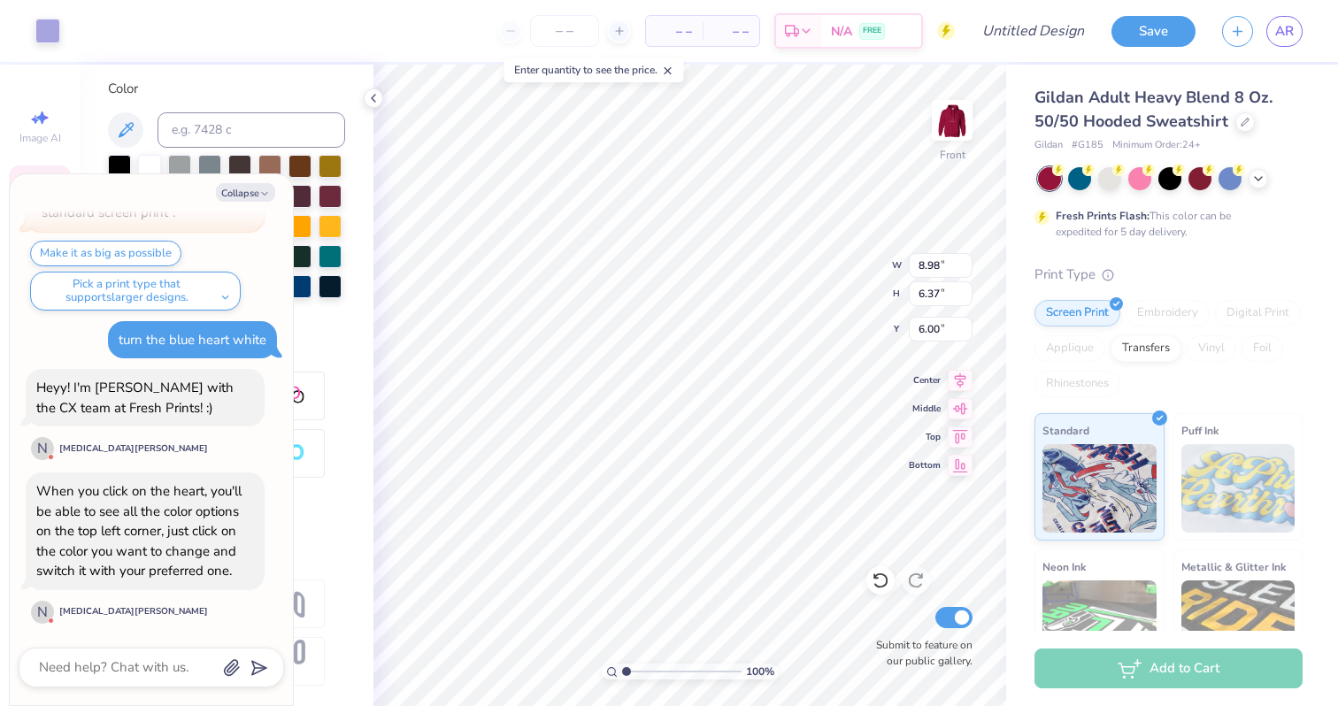
type input "14.86"
type input "1.31"
type input "13.57"
type textarea "x"
type input "13.58"
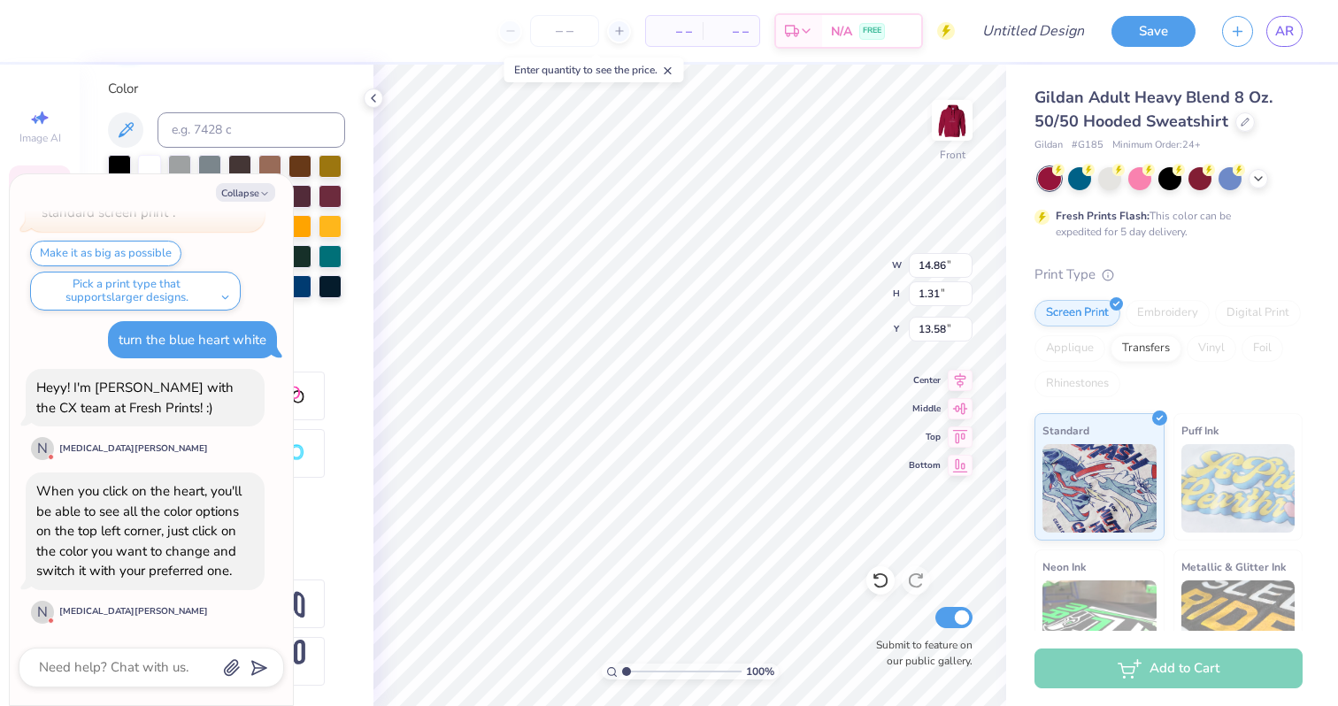
type textarea "x"
type input "9.08"
type input "0.50"
type input "15.50"
type textarea "x"
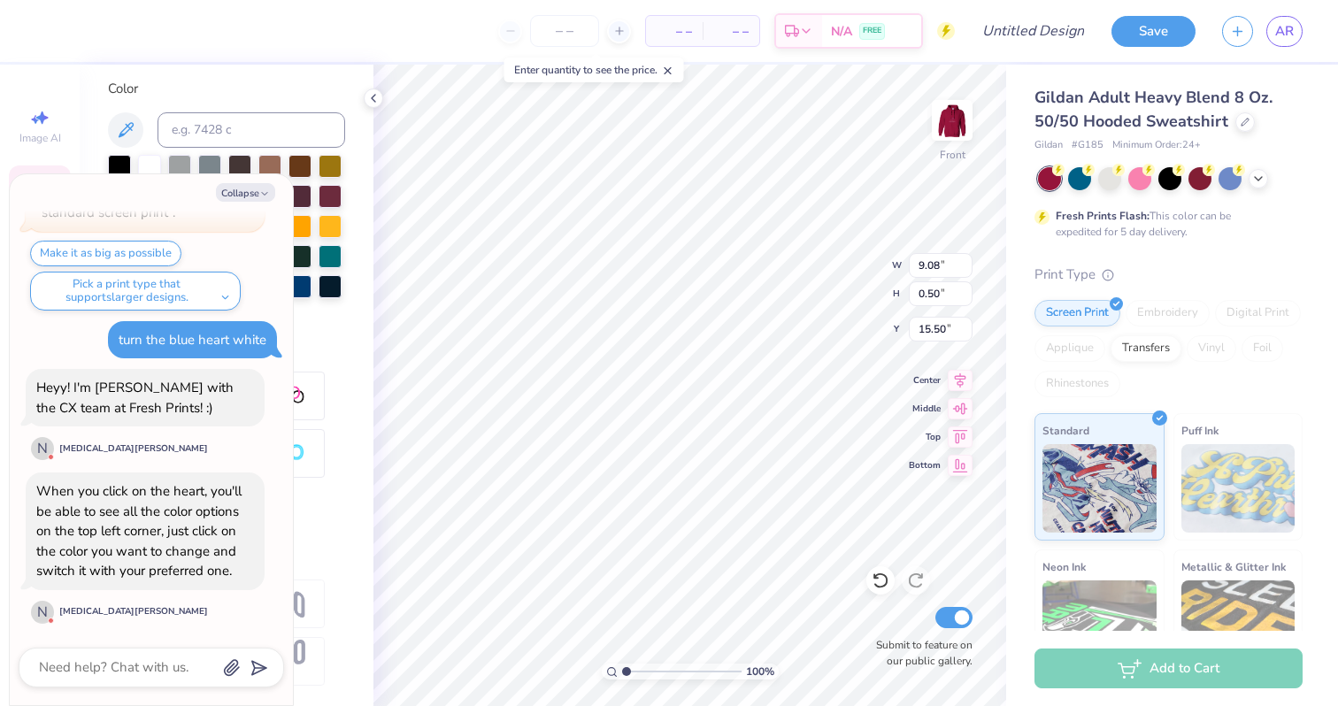
type input "8.98"
type input "6.37"
type input "6.00"
type textarea "x"
type input "14.86"
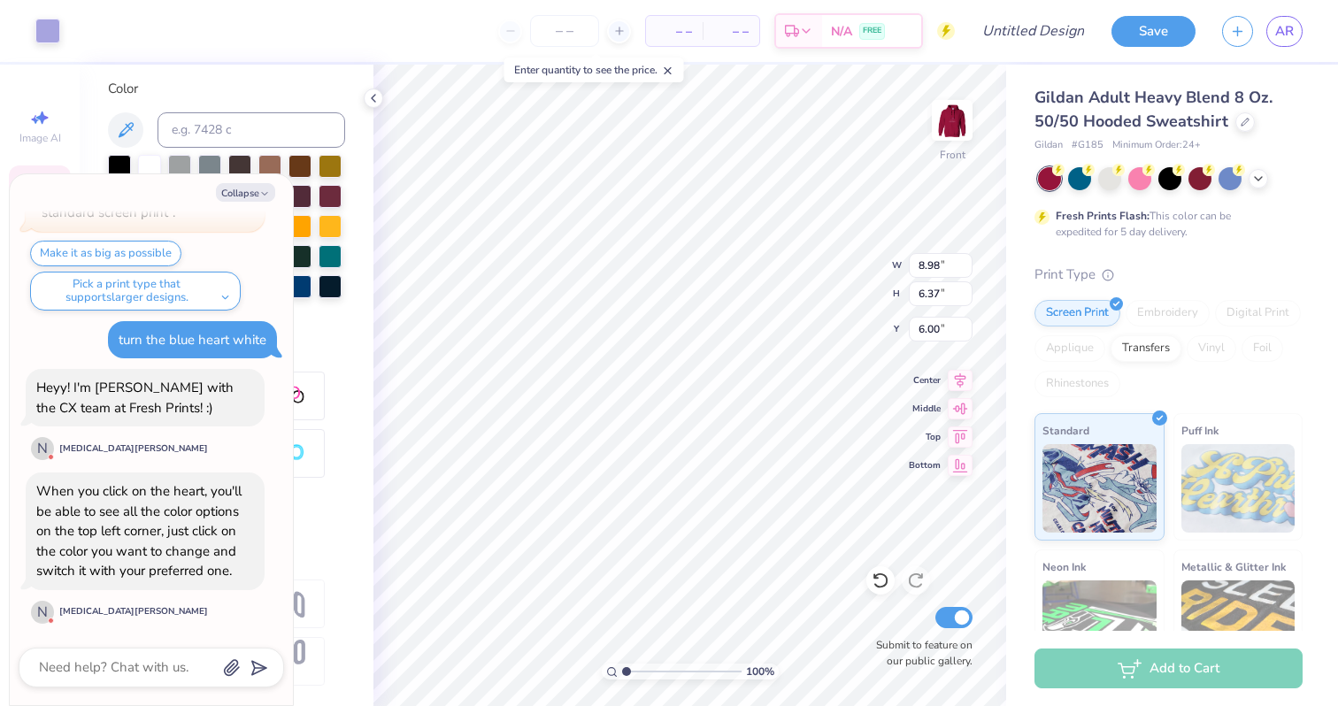
type input "1.31"
type input "13.58"
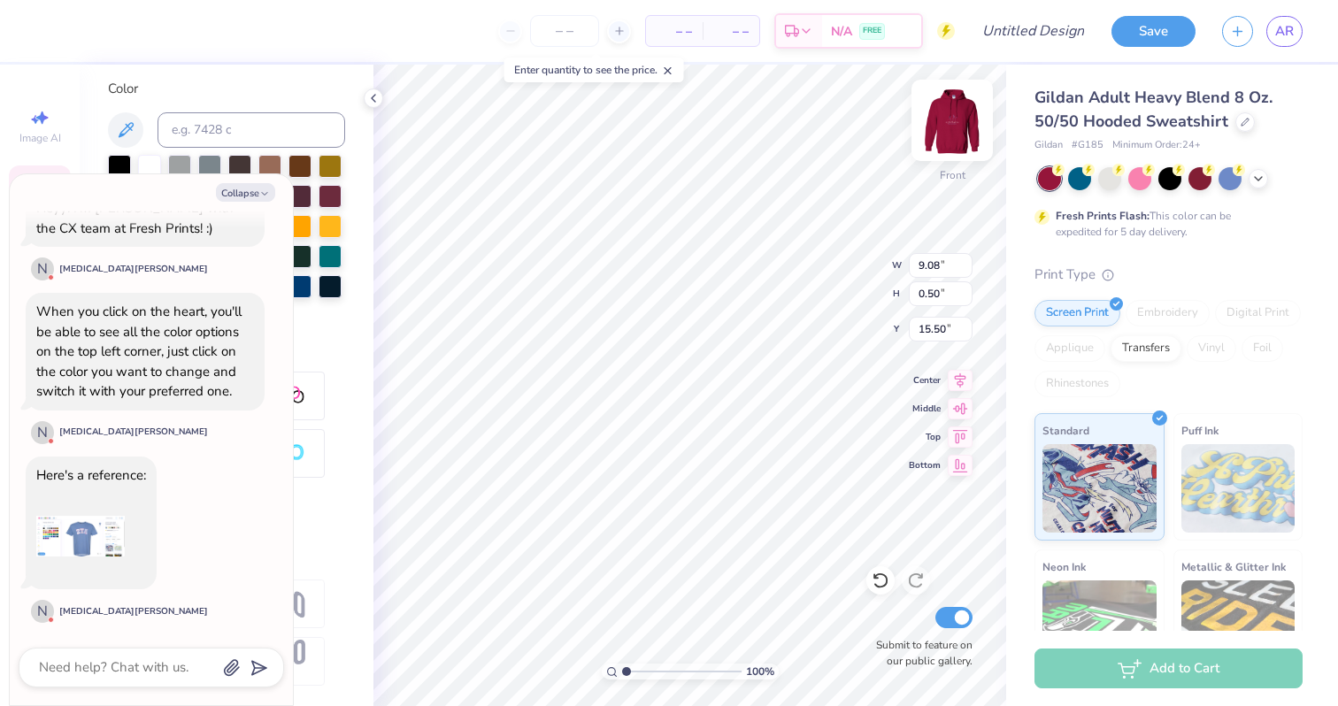
scroll to position [0, 9]
type textarea "x"
type textarea "KINDLY"
type textarea "x"
type textarea "KINDL"
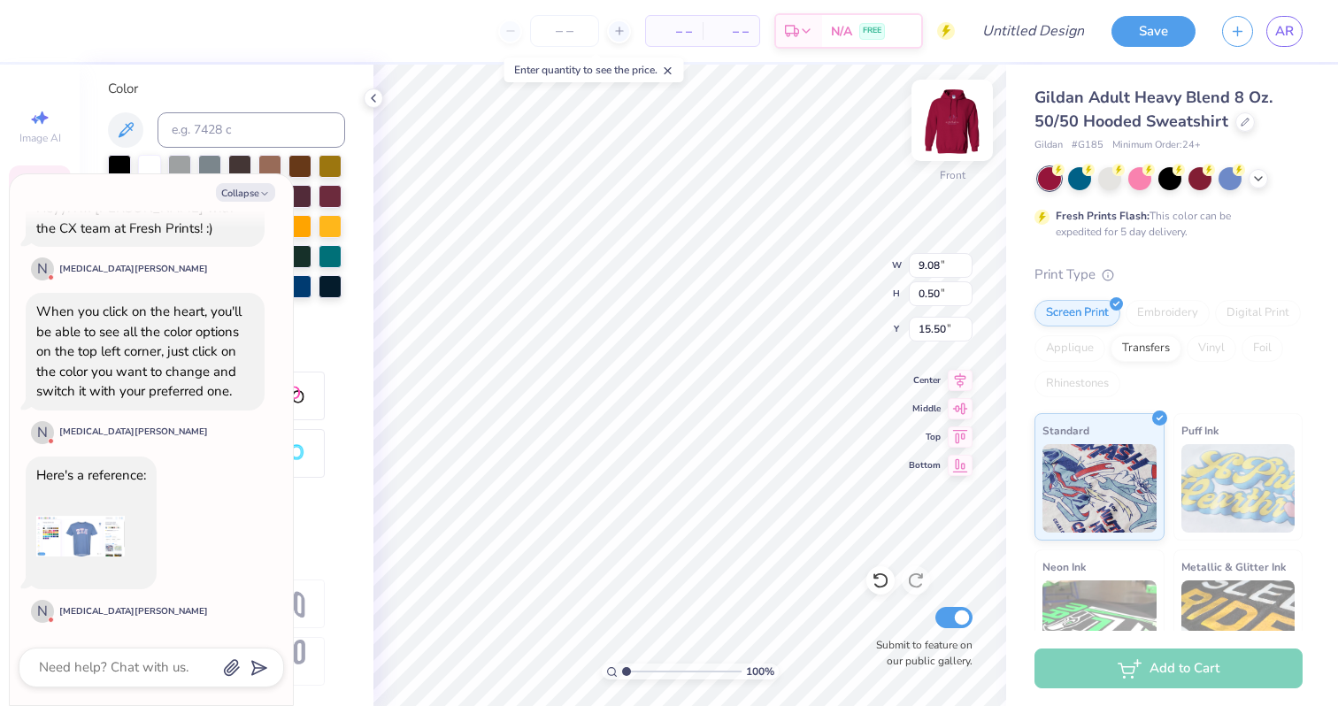
scroll to position [0, 1]
type textarea "x"
type textarea "KIND"
type textarea "x"
type textarea "KIN"
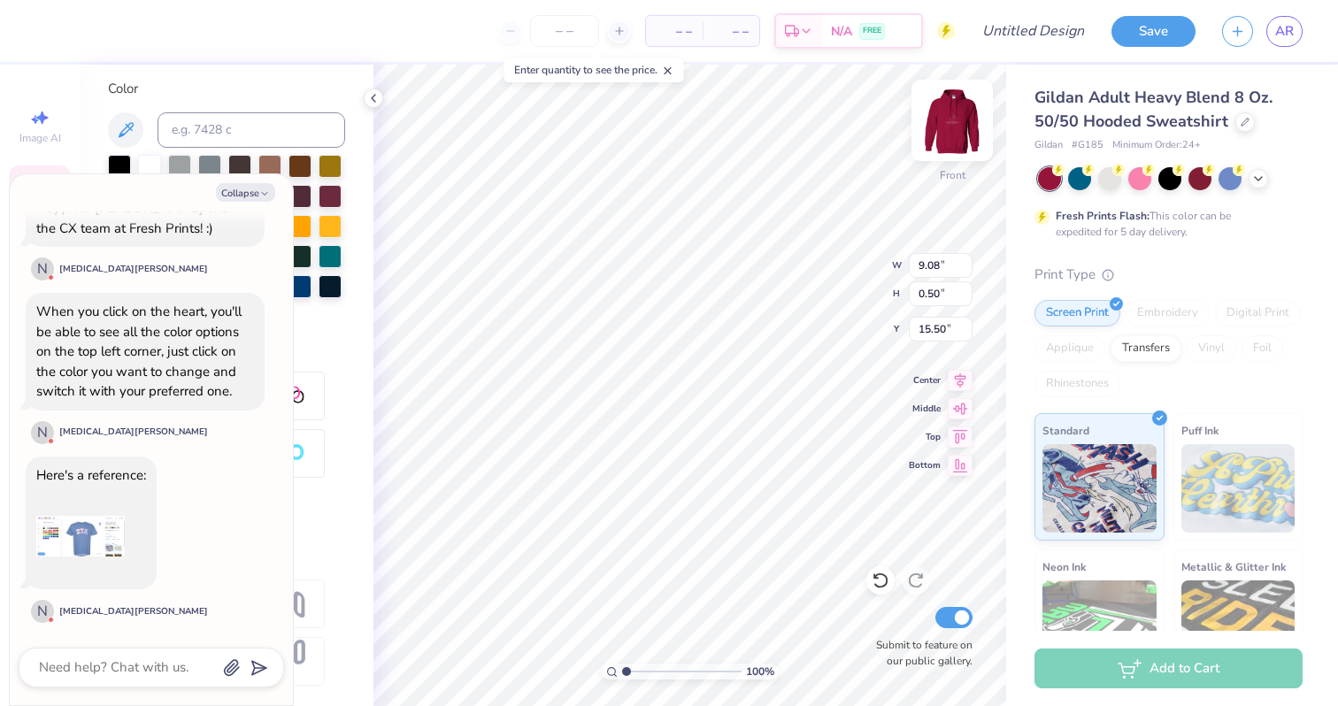
scroll to position [0, 0]
type textarea "x"
type textarea "KI"
type textarea "x"
type textarea "K"
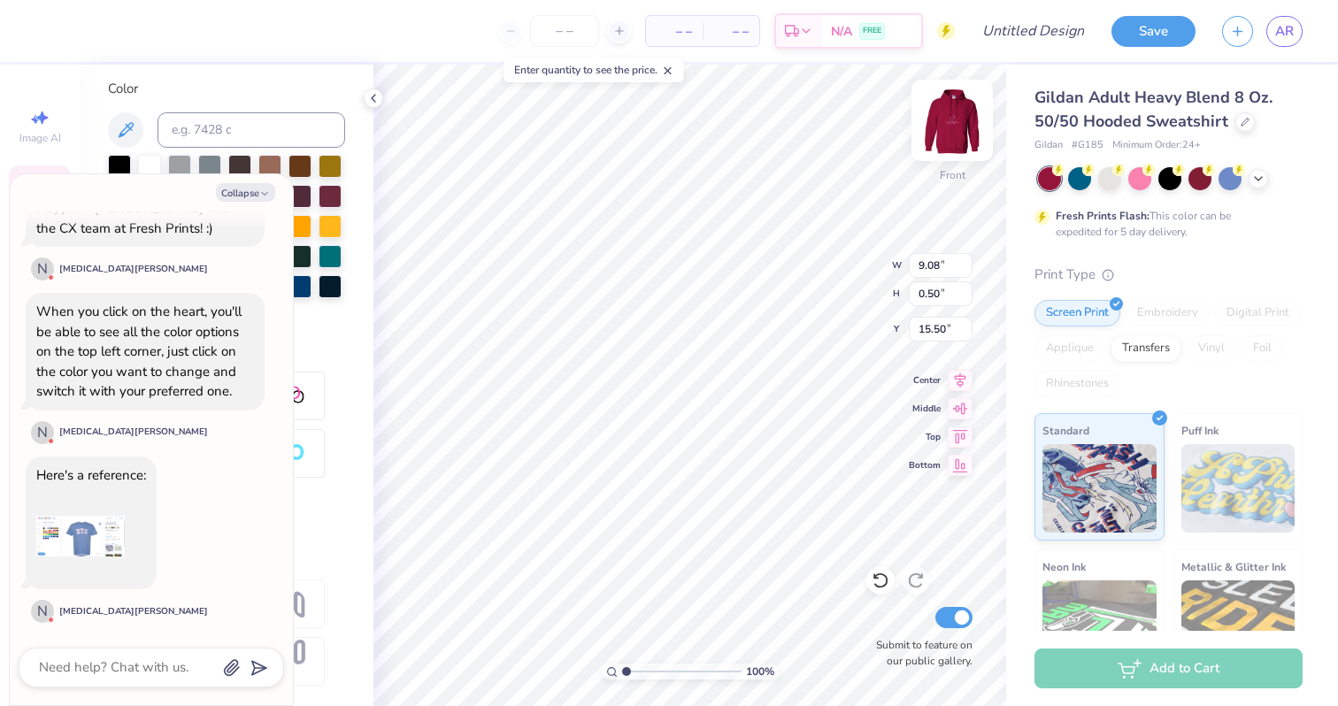
type textarea "x"
type textarea "Wo"
type textarea "x"
type textarea "Wom"
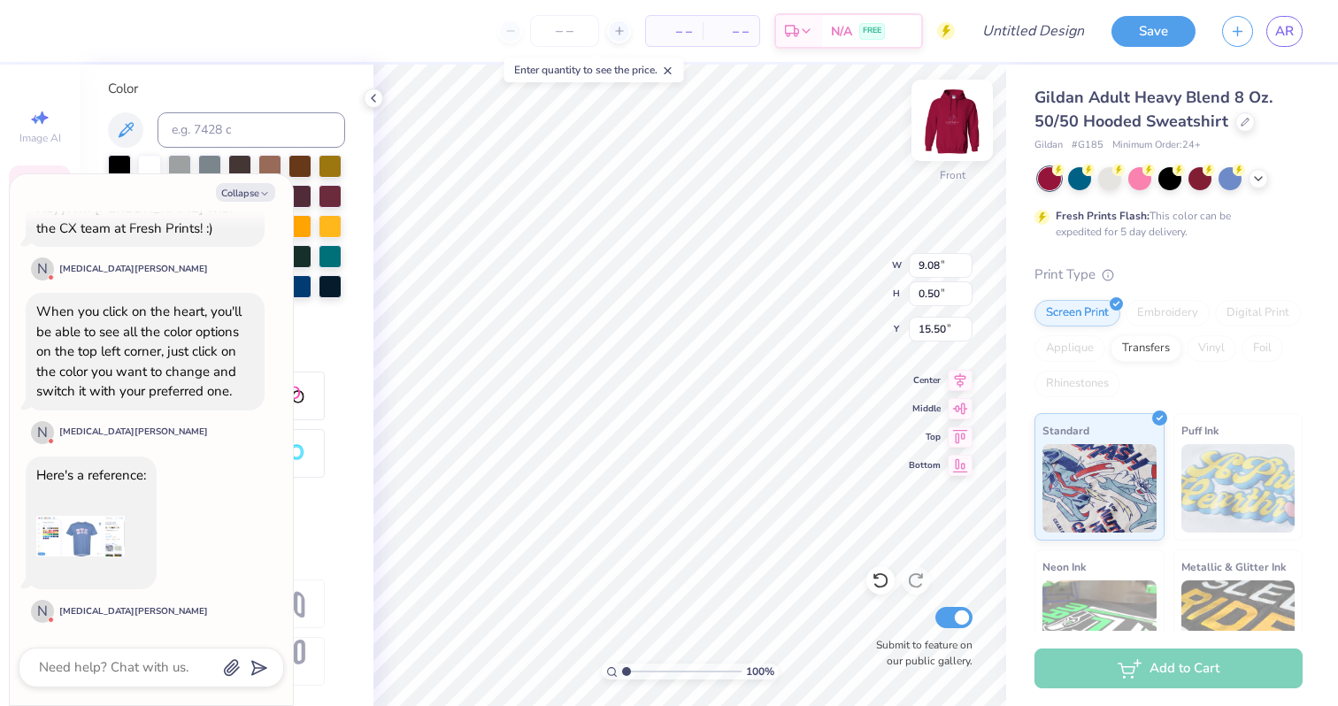
type textarea "x"
type textarea "Wome"
type textarea "x"
type textarea "Women"
type textarea "x"
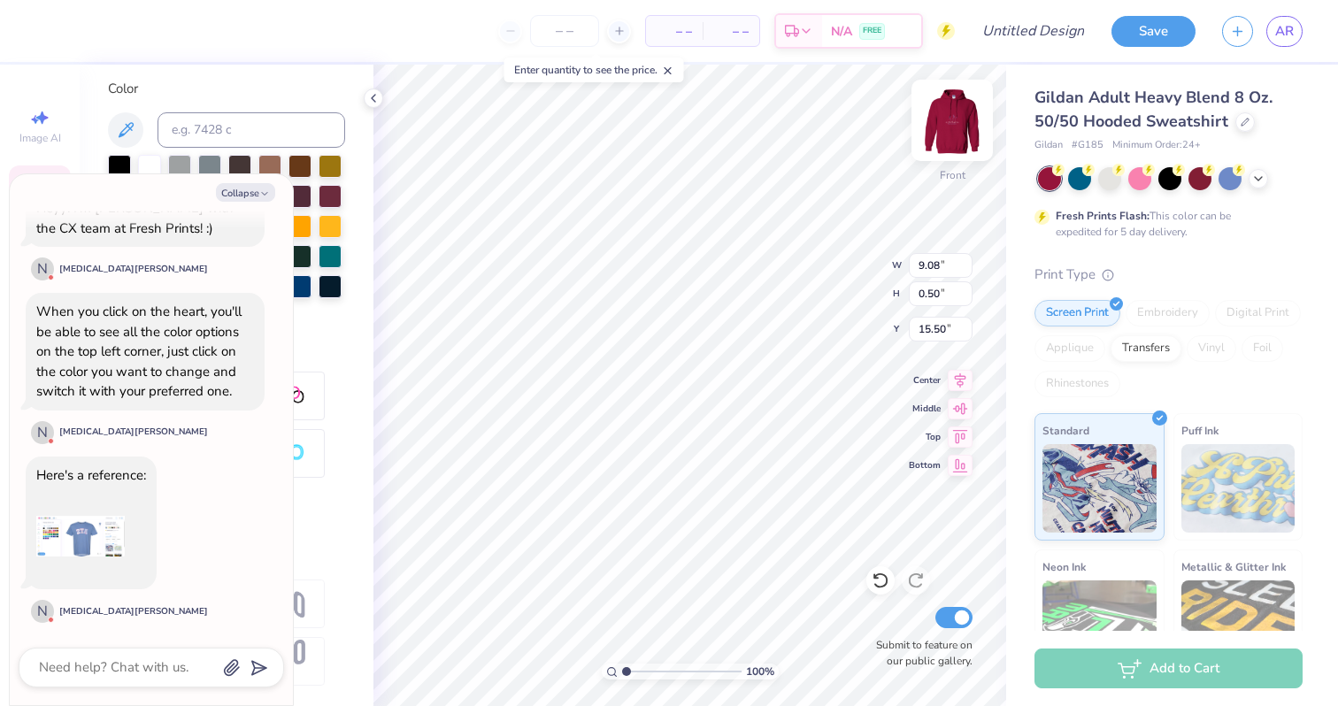
type textarea "Women"
type textarea "x"
type textarea "Women i"
type textarea "x"
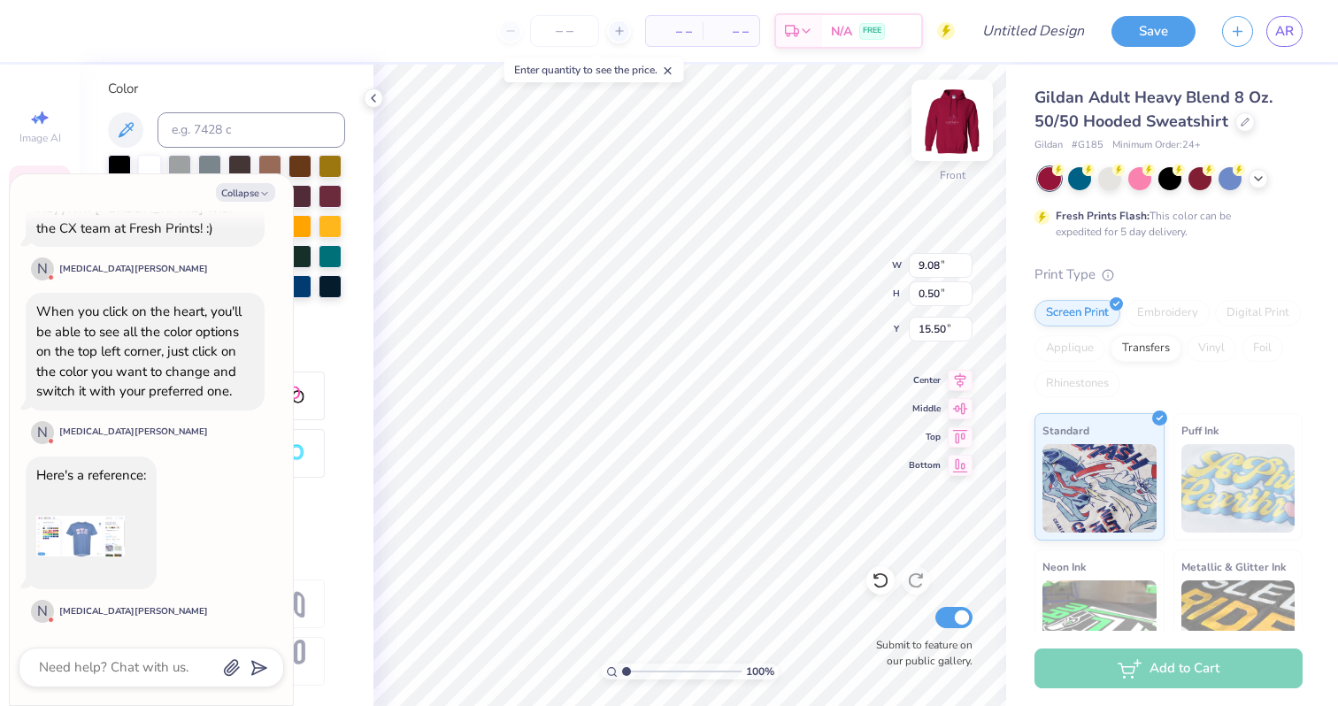
type textarea "Women"
type textarea "x"
type textarea "Women E"
type textarea "x"
type textarea "Women Emp"
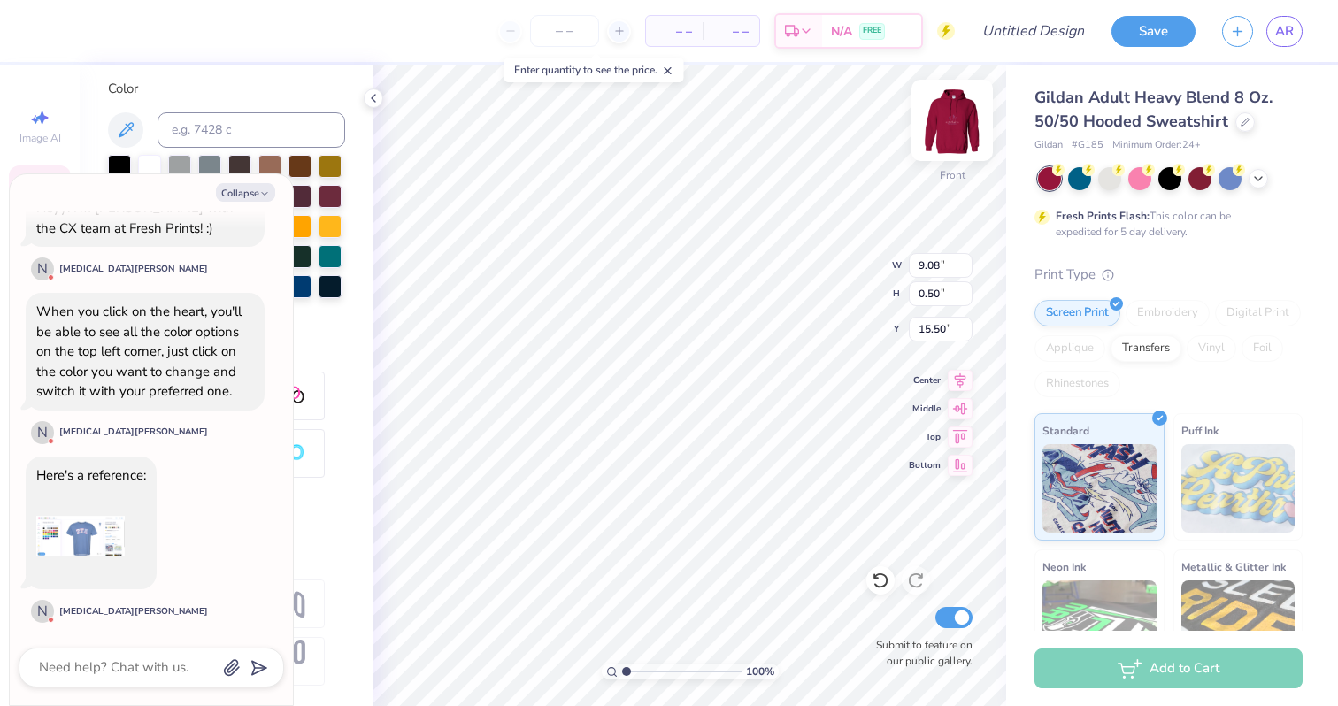
type textarea "x"
type textarea "Women Empo"
type textarea "x"
type textarea "Women Empow"
type textarea "x"
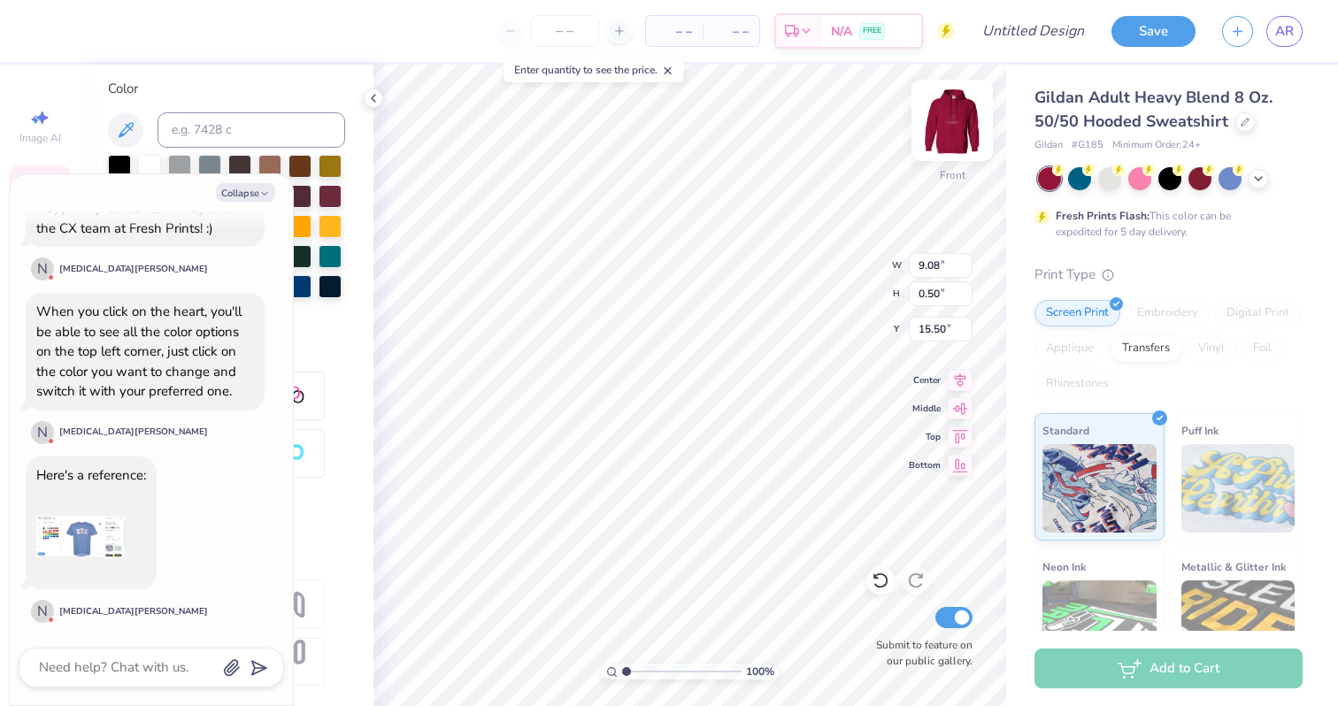
type textarea "Women Empowe"
type textarea "x"
type textarea "Women Empower"
type textarea "x"
type textarea "Women Empoweri"
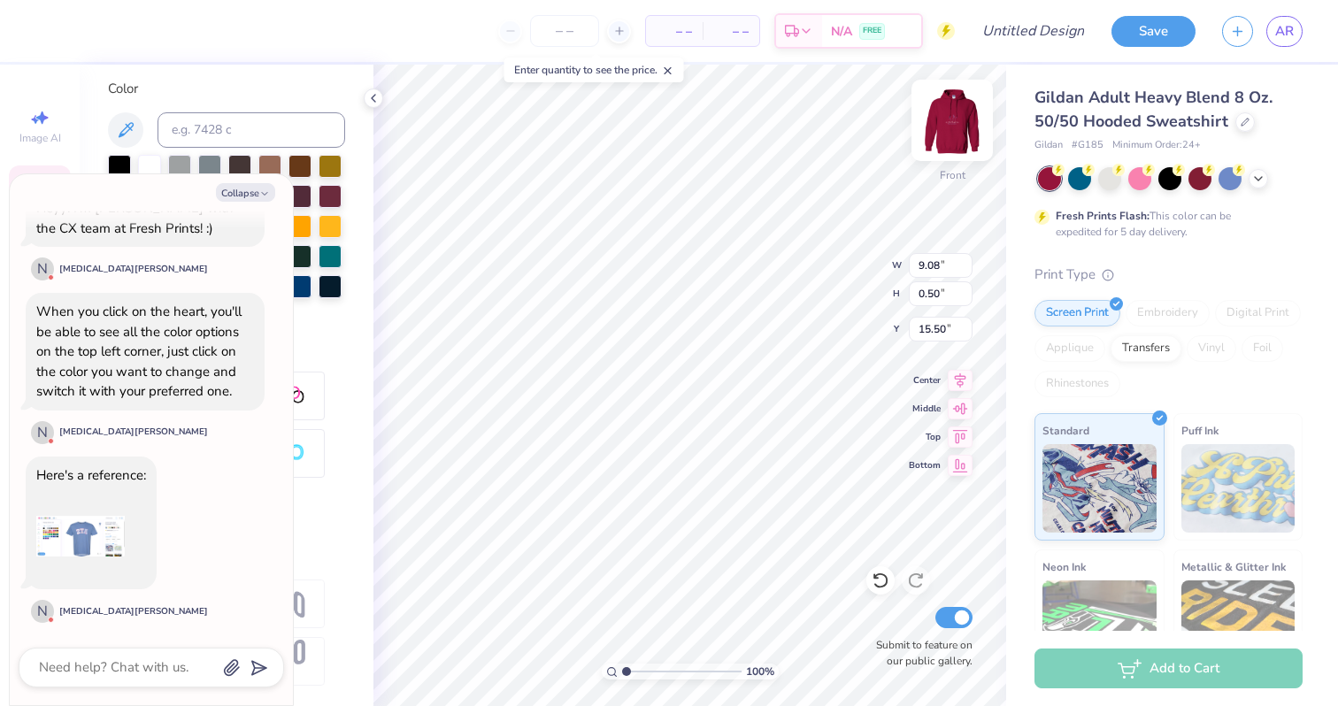
type textarea "x"
type textarea "Women Empowerin"
type textarea "x"
type textarea "Women Empowering"
type textarea "x"
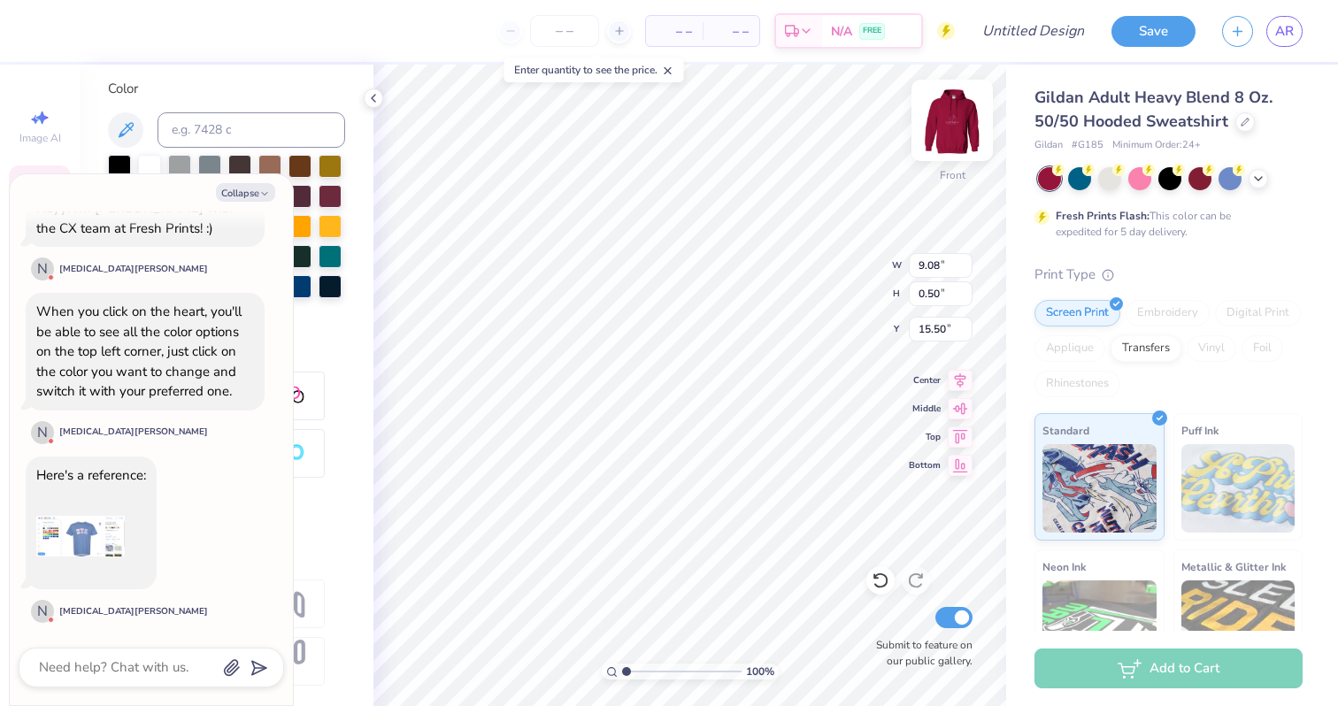
type textarea "Women Empowering"
type textarea "x"
type textarea "Women Empowering WO"
type textarea "x"
type textarea "Women Empowering WOm"
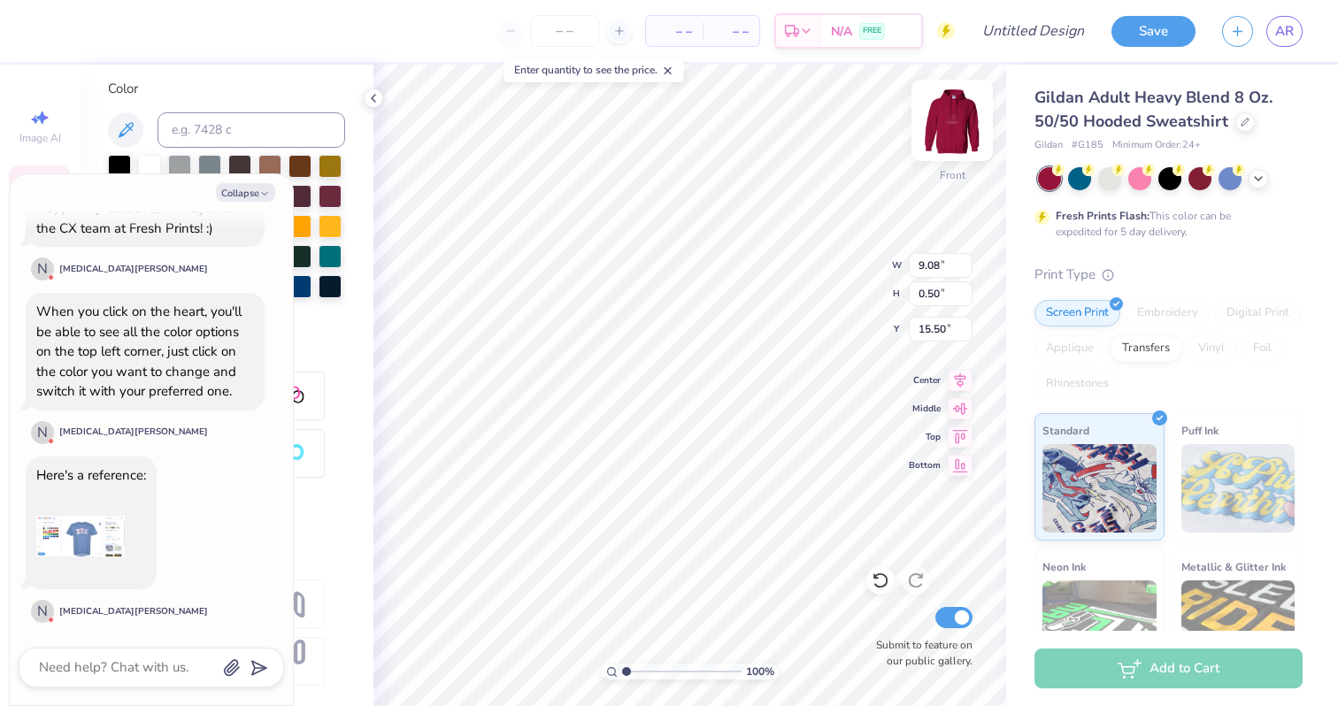
type textarea "x"
type textarea "Women Empowering WOm"
type textarea "x"
type textarea "Women Empowering WO"
type textarea "x"
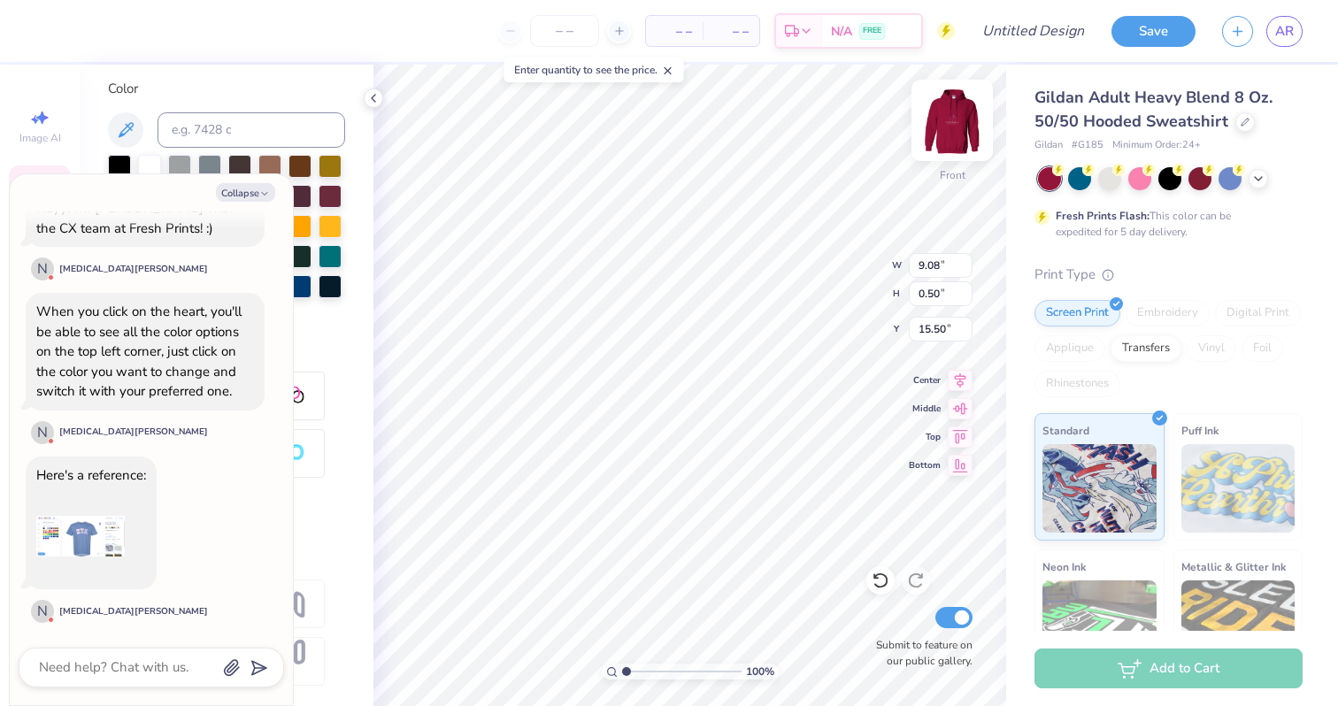
type textarea "Women Empowering W"
type textarea "x"
type textarea "Women Empowering"
type textarea "x"
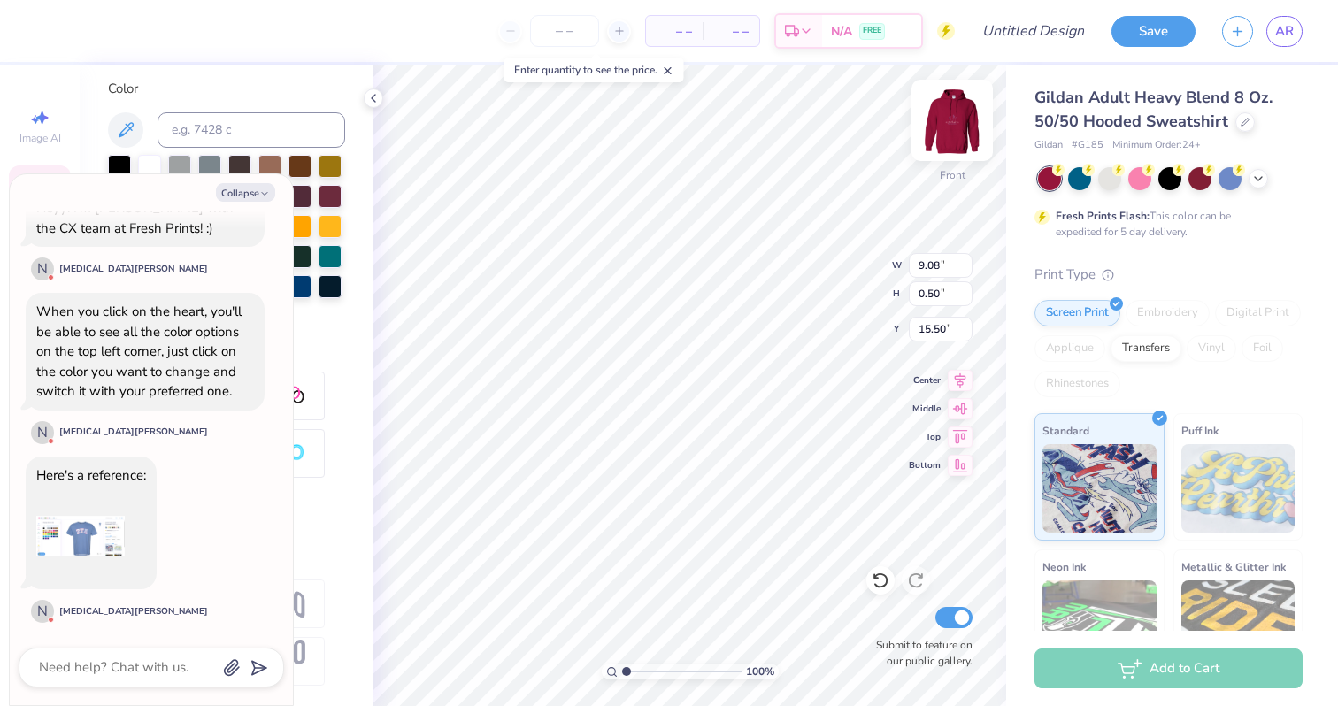
type textarea "Women Empowering W"
type textarea "x"
type textarea "Women Empowering Wo"
type textarea "x"
type textarea "Women Empowering Wom"
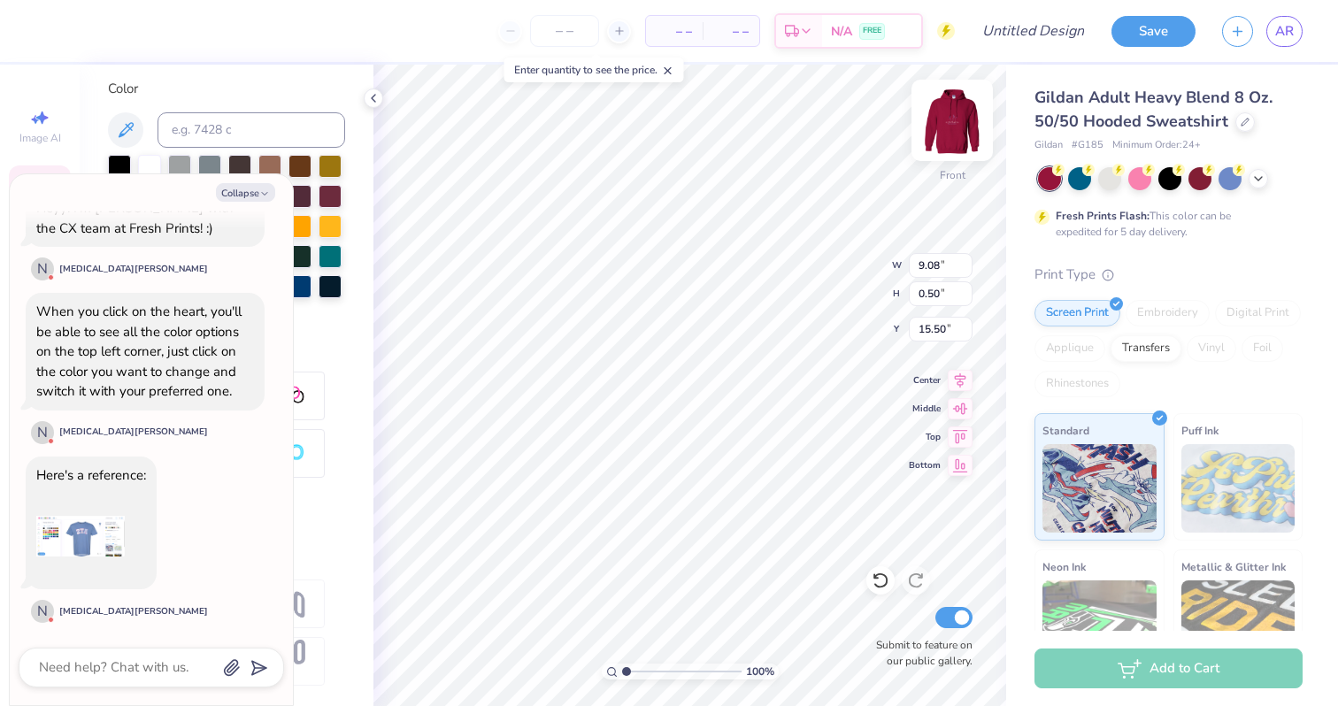
type textarea "x"
type textarea "Women Empowering Wome"
type textarea "x"
type textarea "Women Empowering Women"
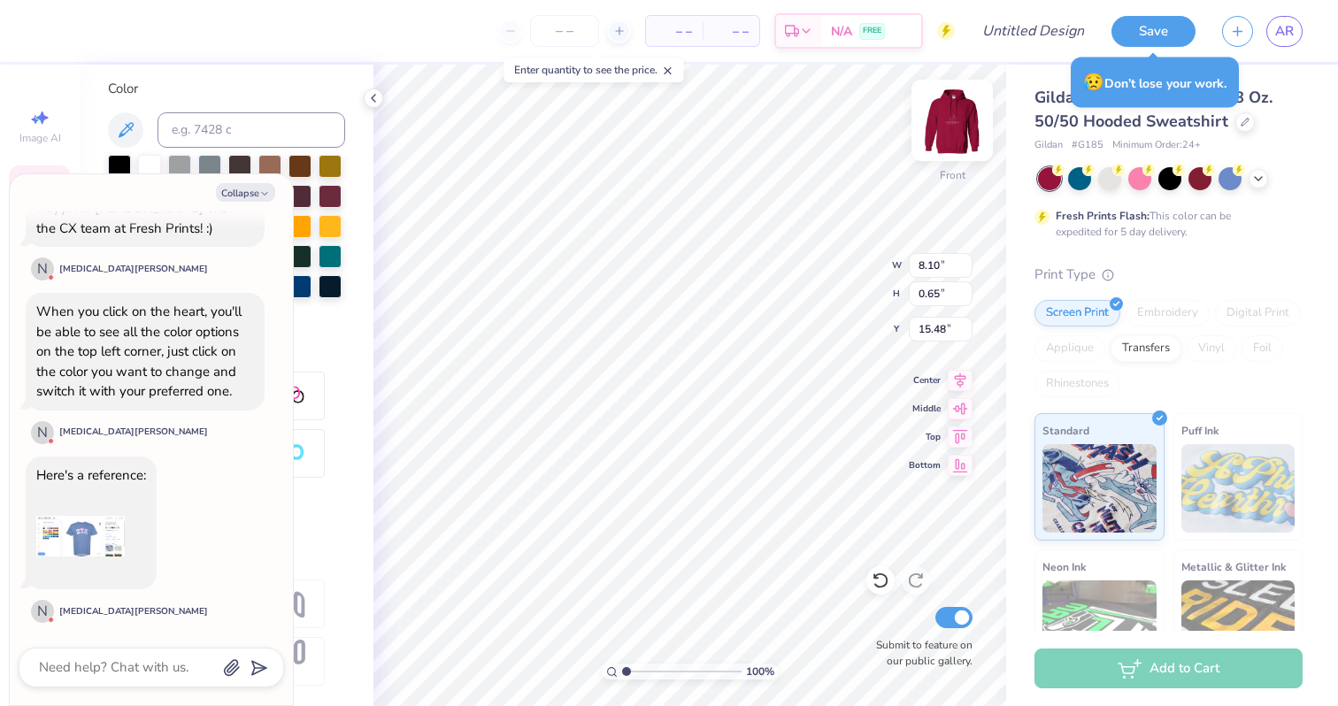
scroll to position [0, 10]
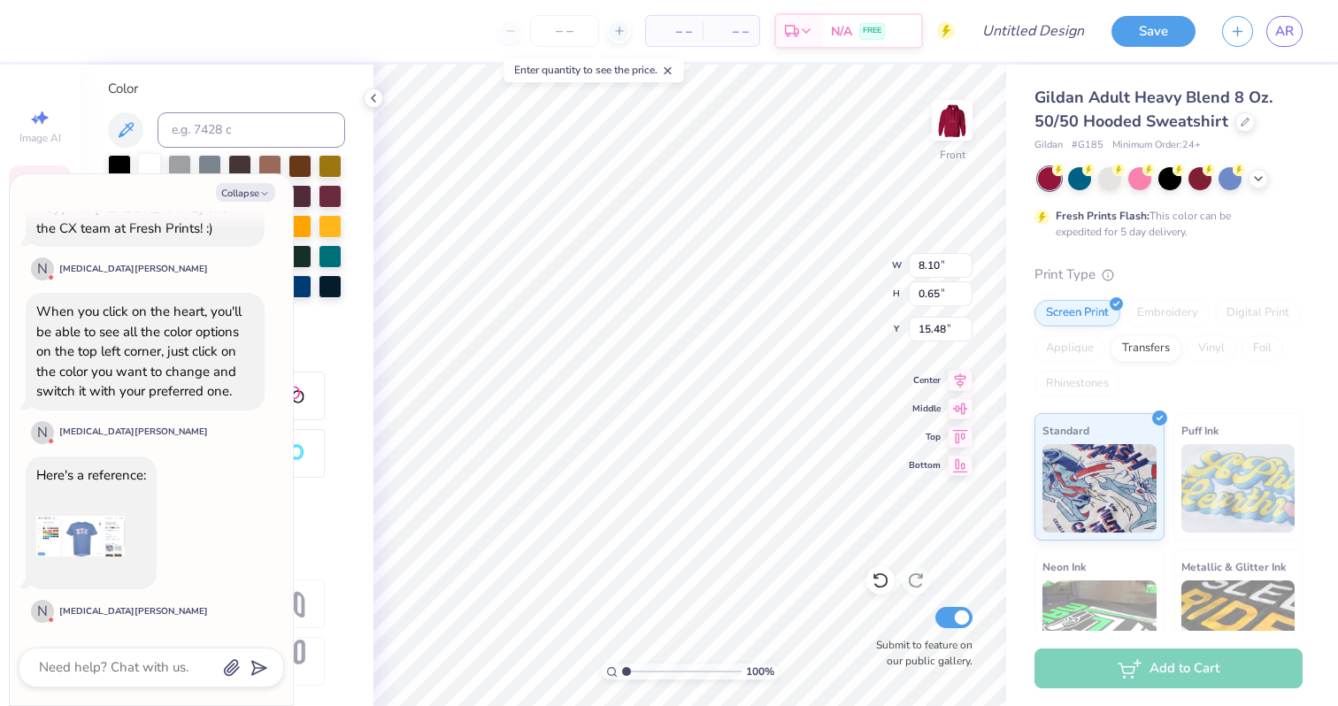
click at [149, 171] on div at bounding box center [149, 164] width 23 height 23
click at [244, 192] on button "Collapse" at bounding box center [245, 192] width 59 height 19
type textarea "x"
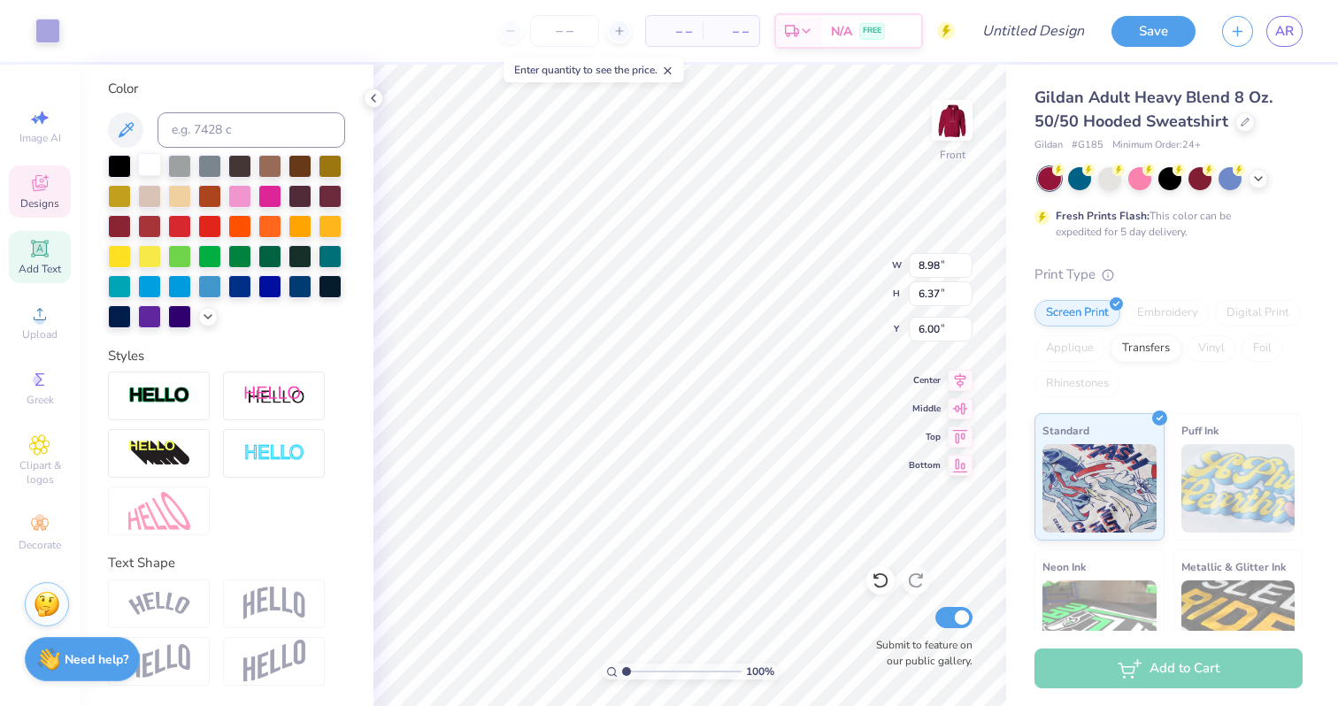
click at [153, 163] on div at bounding box center [149, 164] width 23 height 23
type input "11.70"
type input "1.76"
type input "0.86"
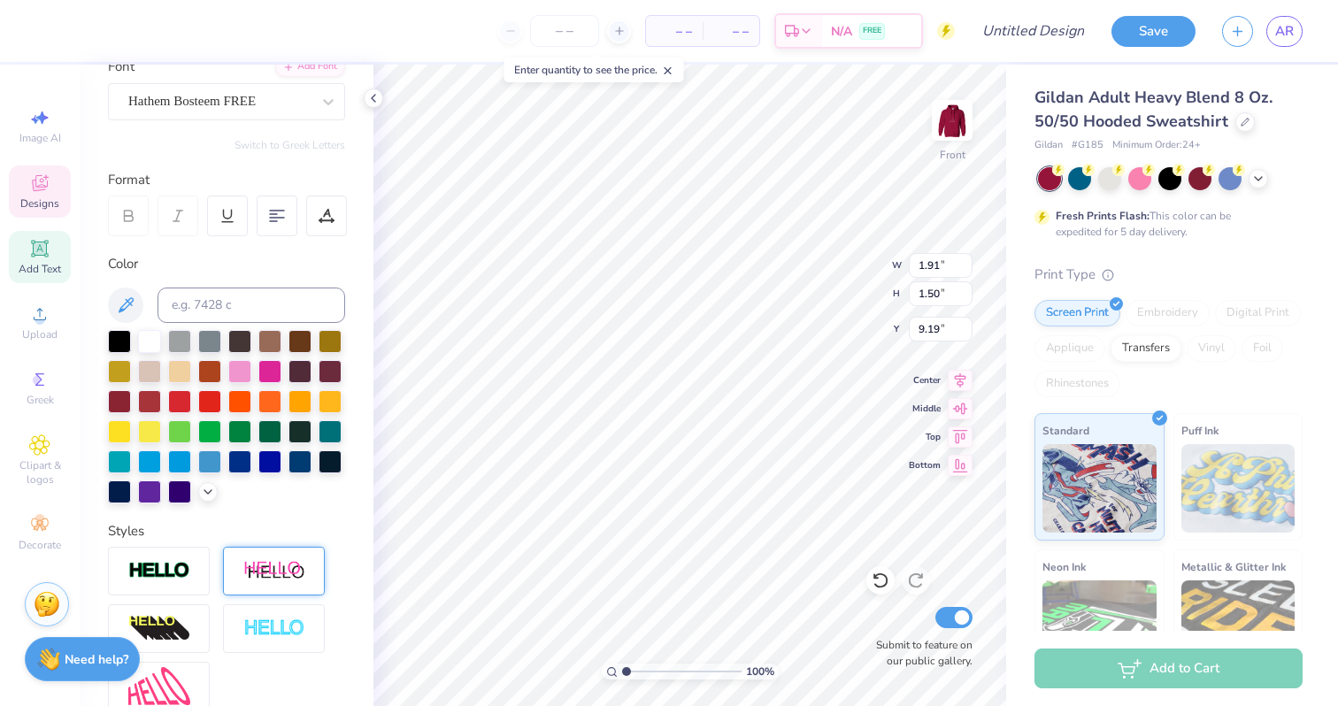
scroll to position [0, 0]
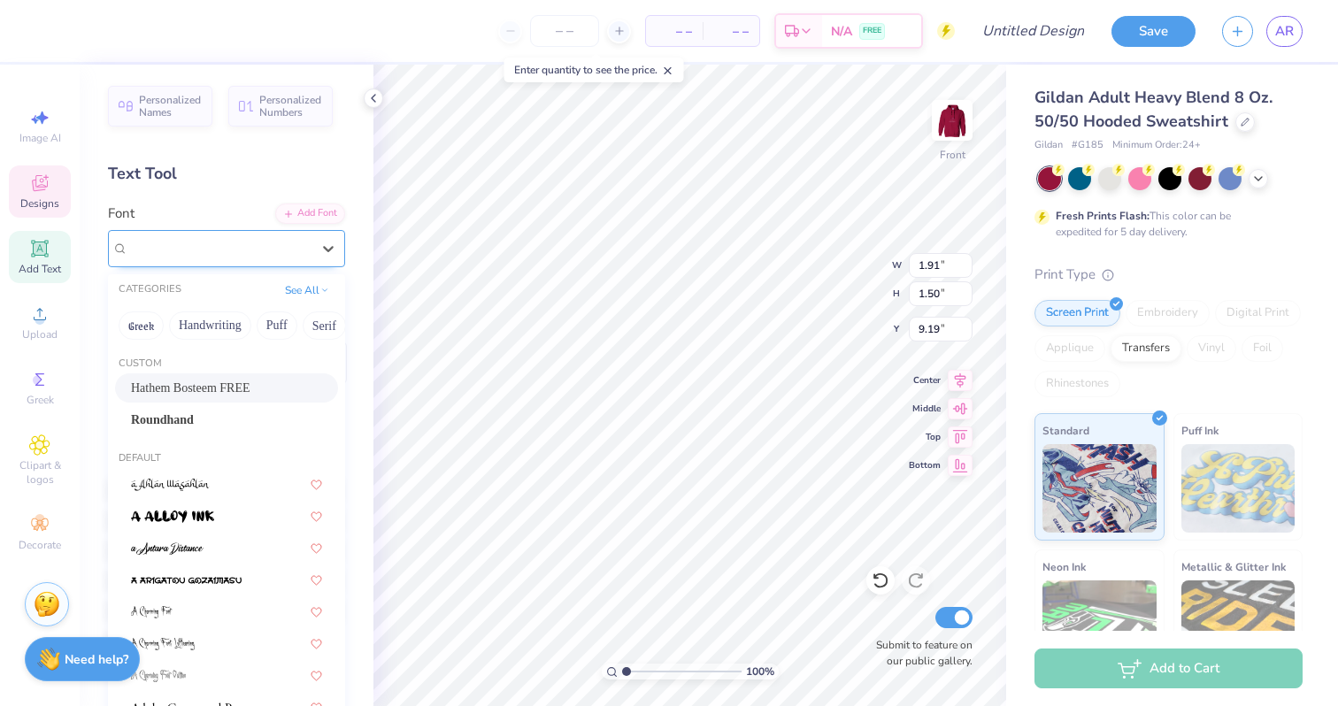
click at [296, 254] on div "Hathem Bosteem FREE" at bounding box center [220, 247] width 186 height 27
click at [206, 421] on div "Roundhand" at bounding box center [226, 420] width 191 height 19
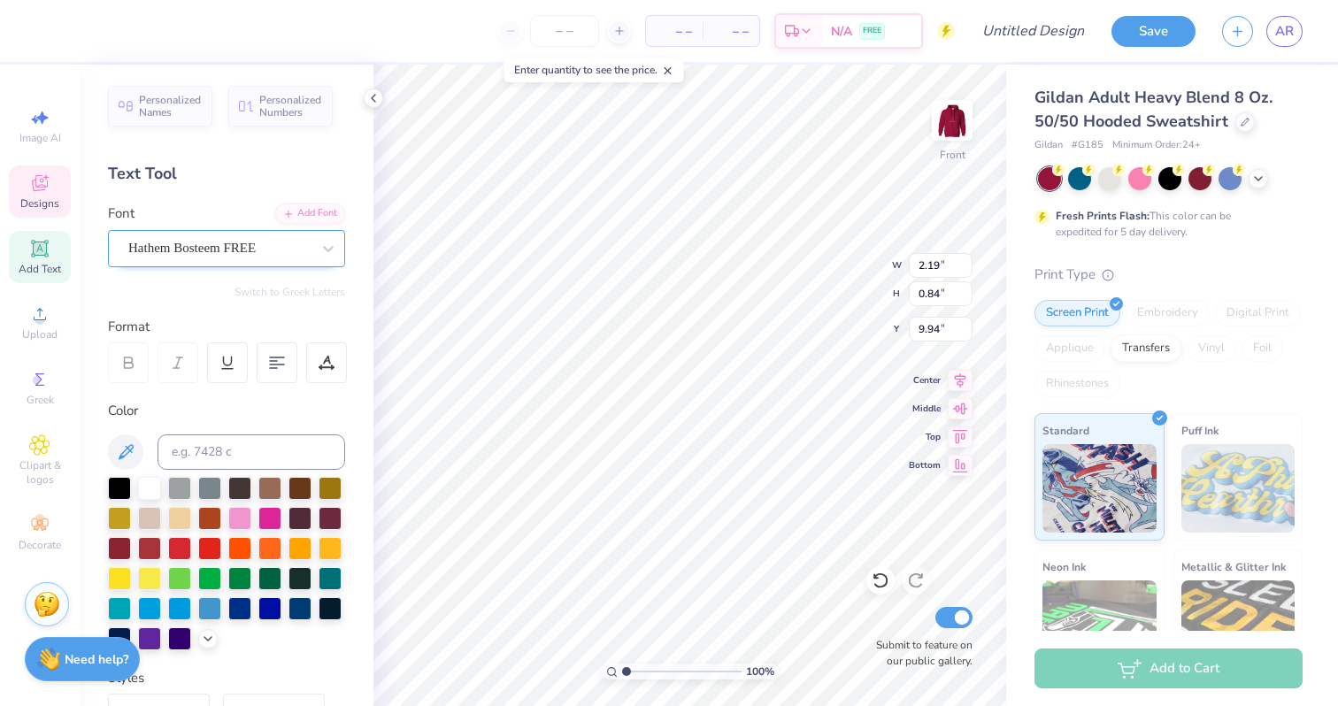
click at [205, 254] on div "Hathem Bosteem FREE" at bounding box center [220, 247] width 186 height 27
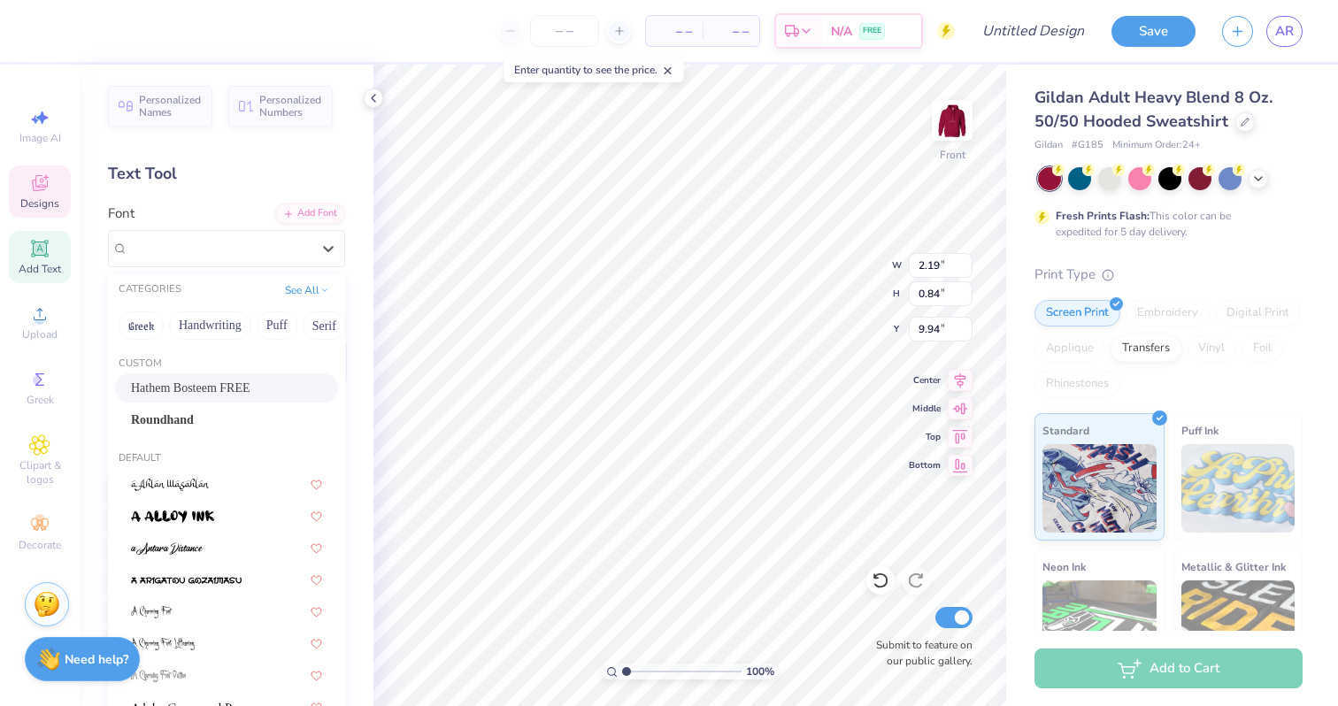
click at [179, 404] on div "Hathem Bosteem FREE Roundhand" at bounding box center [226, 403] width 237 height 61
click at [179, 419] on span "Roundhand" at bounding box center [162, 420] width 63 height 19
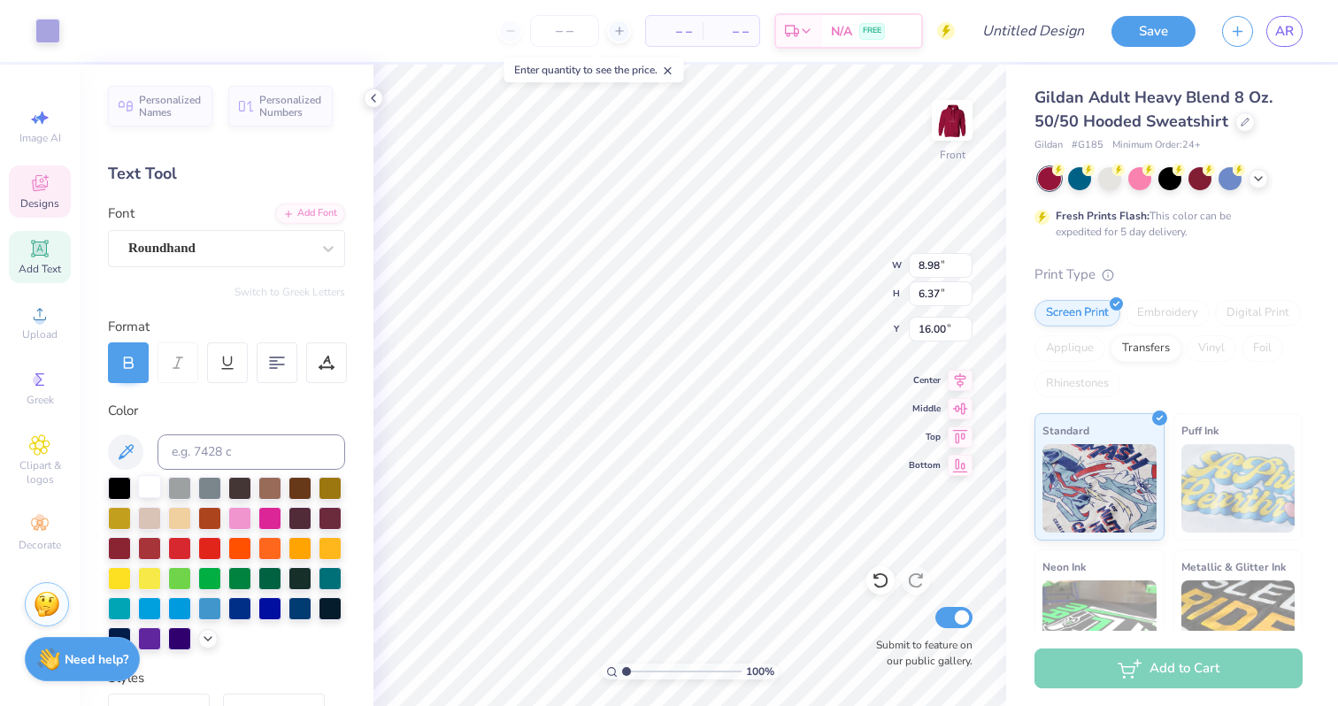
click at [153, 488] on div at bounding box center [149, 486] width 23 height 23
click at [150, 483] on div at bounding box center [149, 486] width 23 height 23
click at [150, 482] on div at bounding box center [149, 486] width 23 height 23
click at [205, 643] on icon at bounding box center [208, 637] width 14 height 14
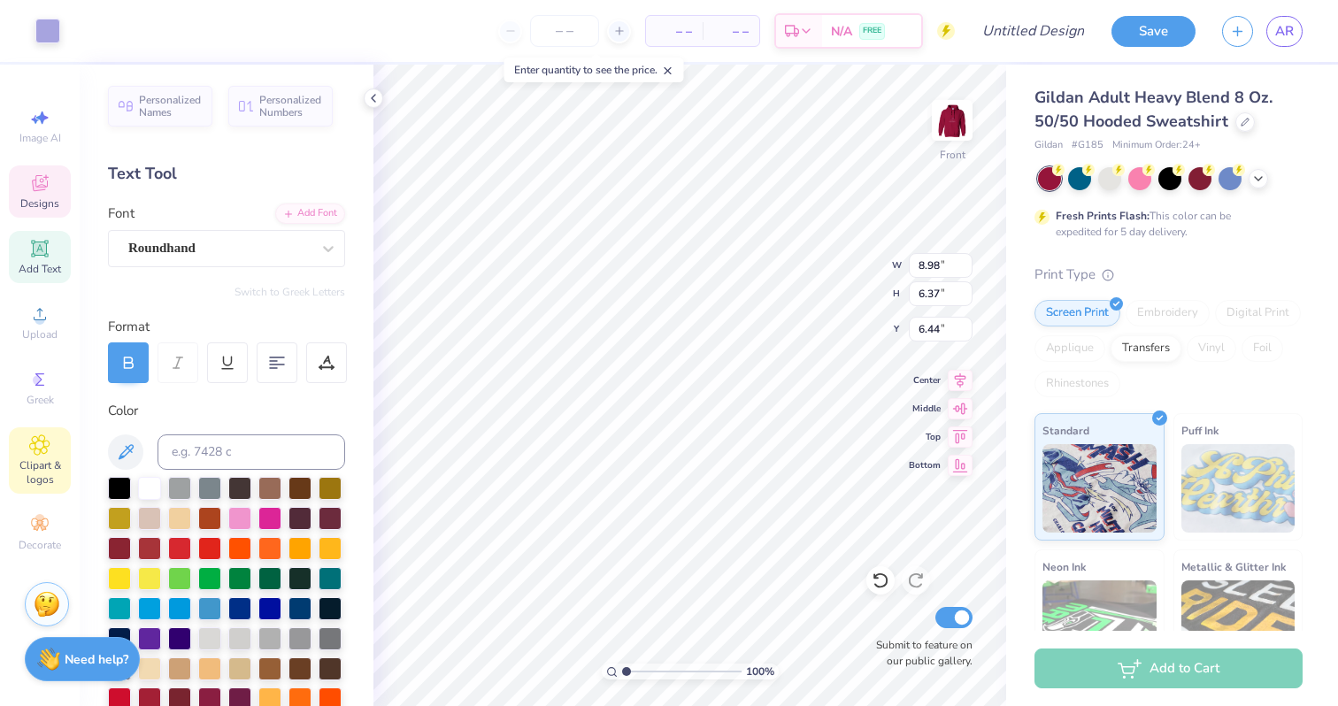
click at [34, 457] on div "Clipart & logos" at bounding box center [40, 460] width 62 height 66
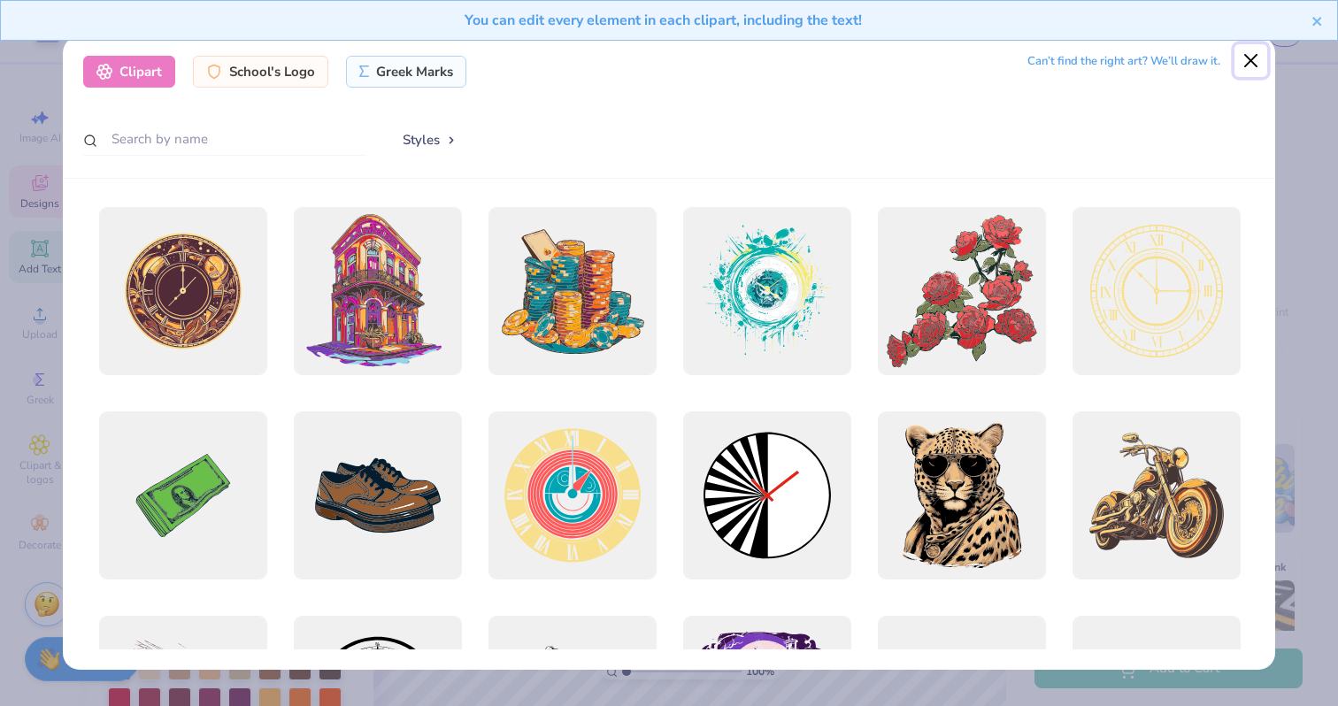
click at [1262, 57] on button "Close" at bounding box center [1251, 61] width 34 height 34
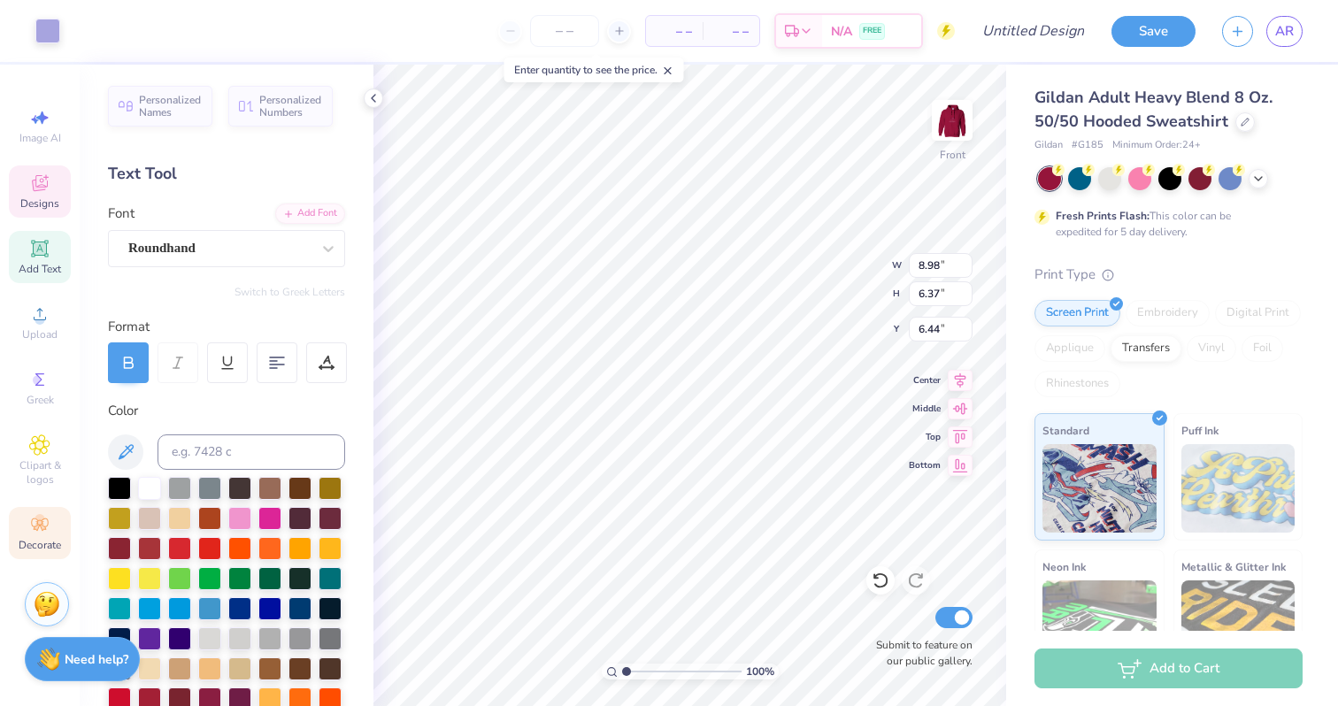
click at [34, 530] on icon at bounding box center [39, 524] width 21 height 21
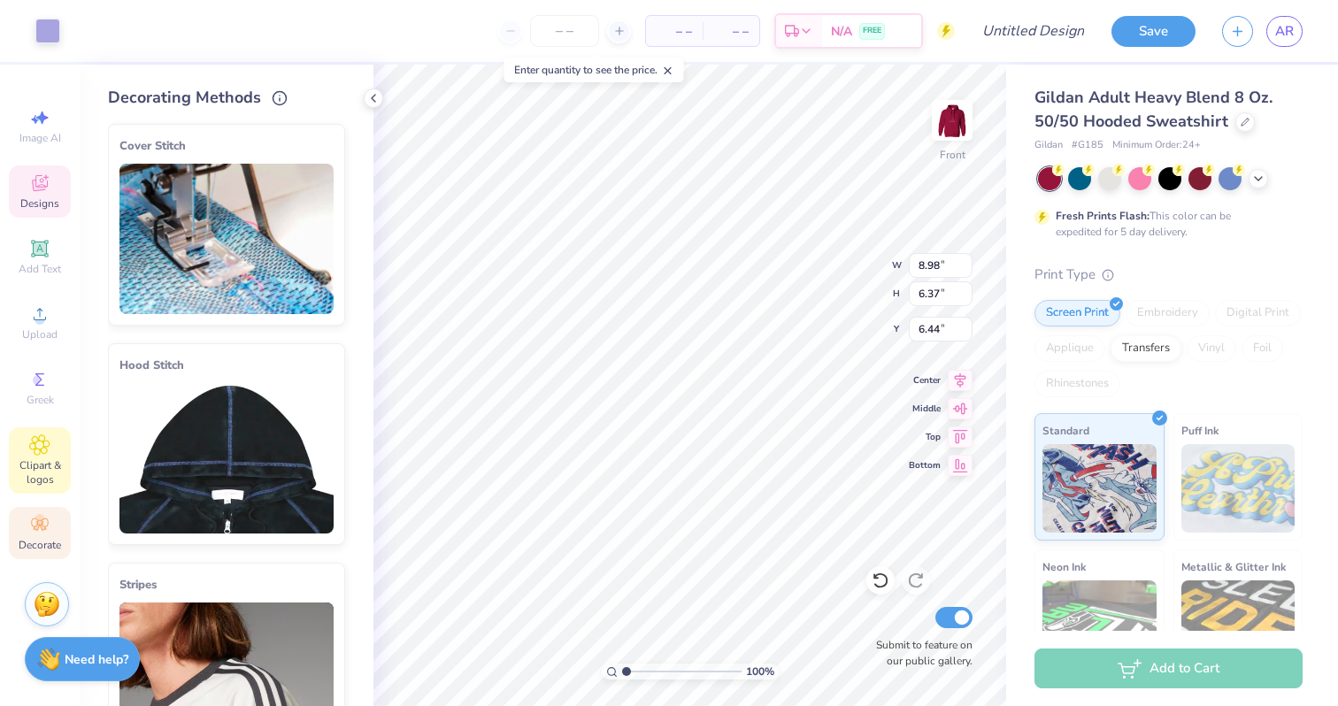
click at [31, 462] on span "Clipart & logos" at bounding box center [40, 472] width 62 height 28
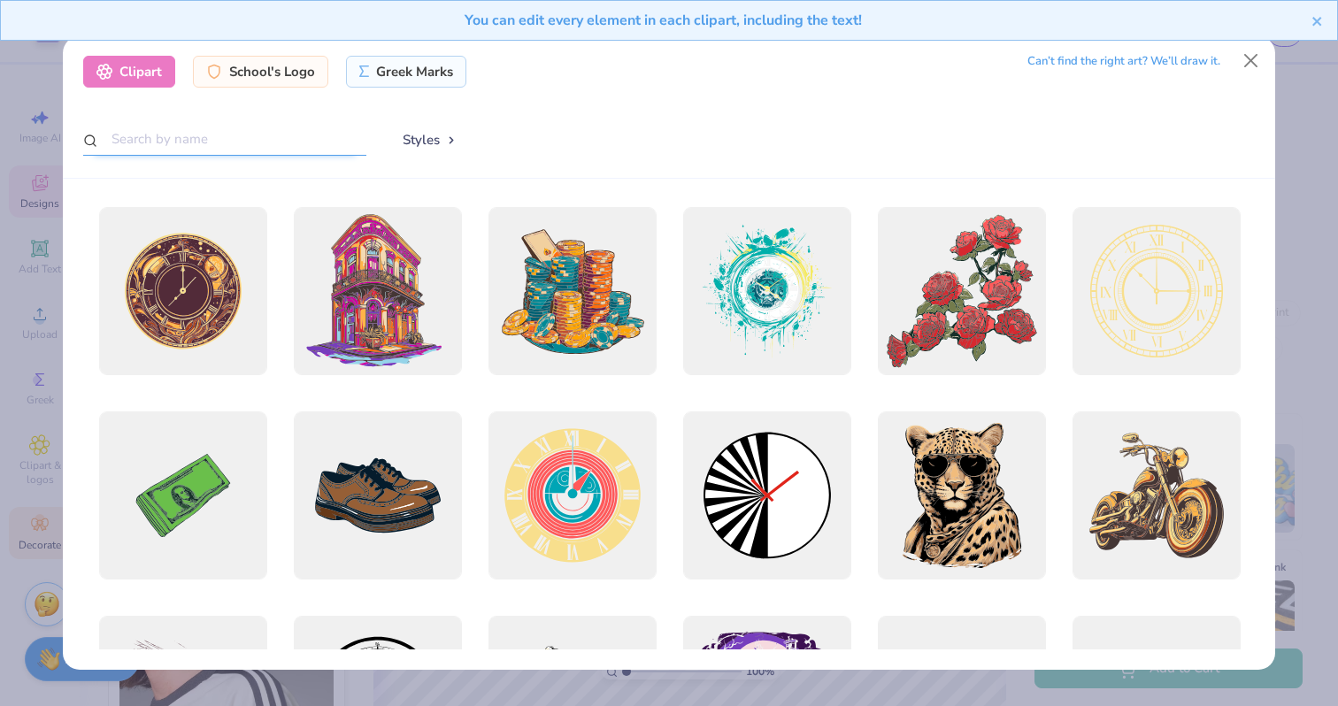
click at [171, 141] on input "text" at bounding box center [224, 139] width 283 height 33
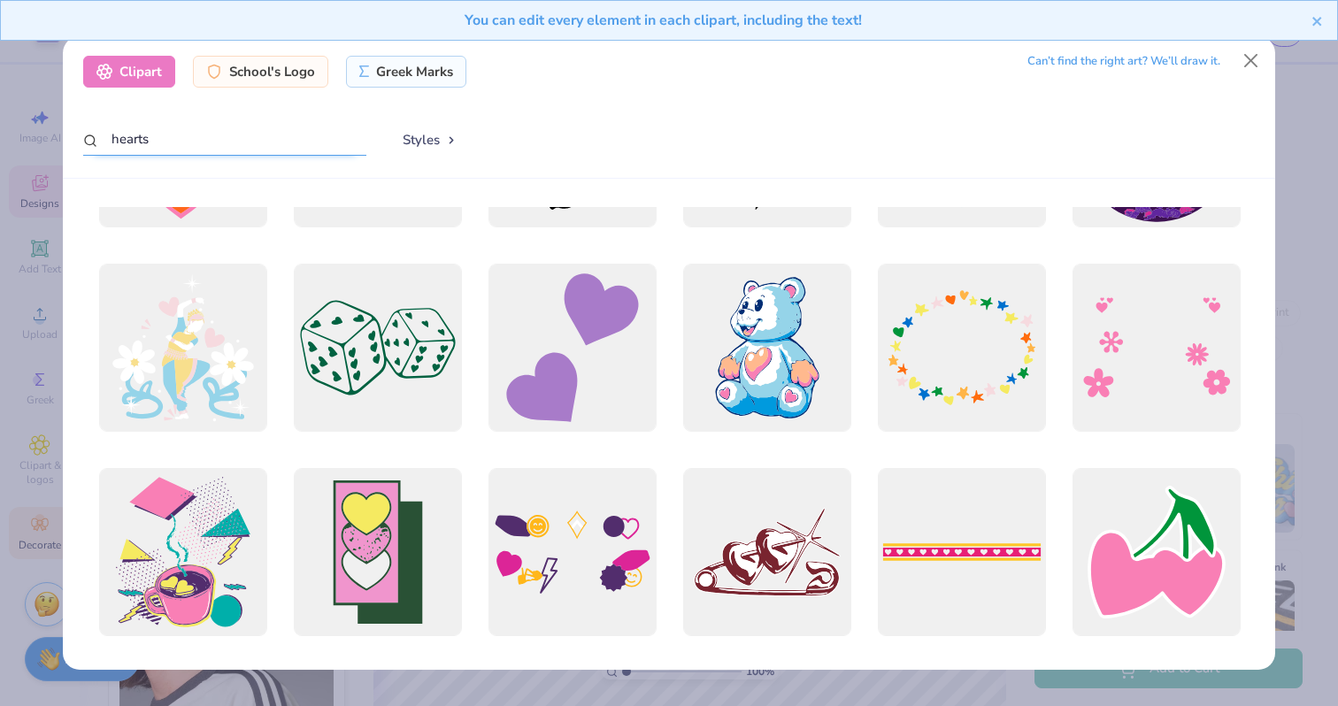
scroll to position [1520, 0]
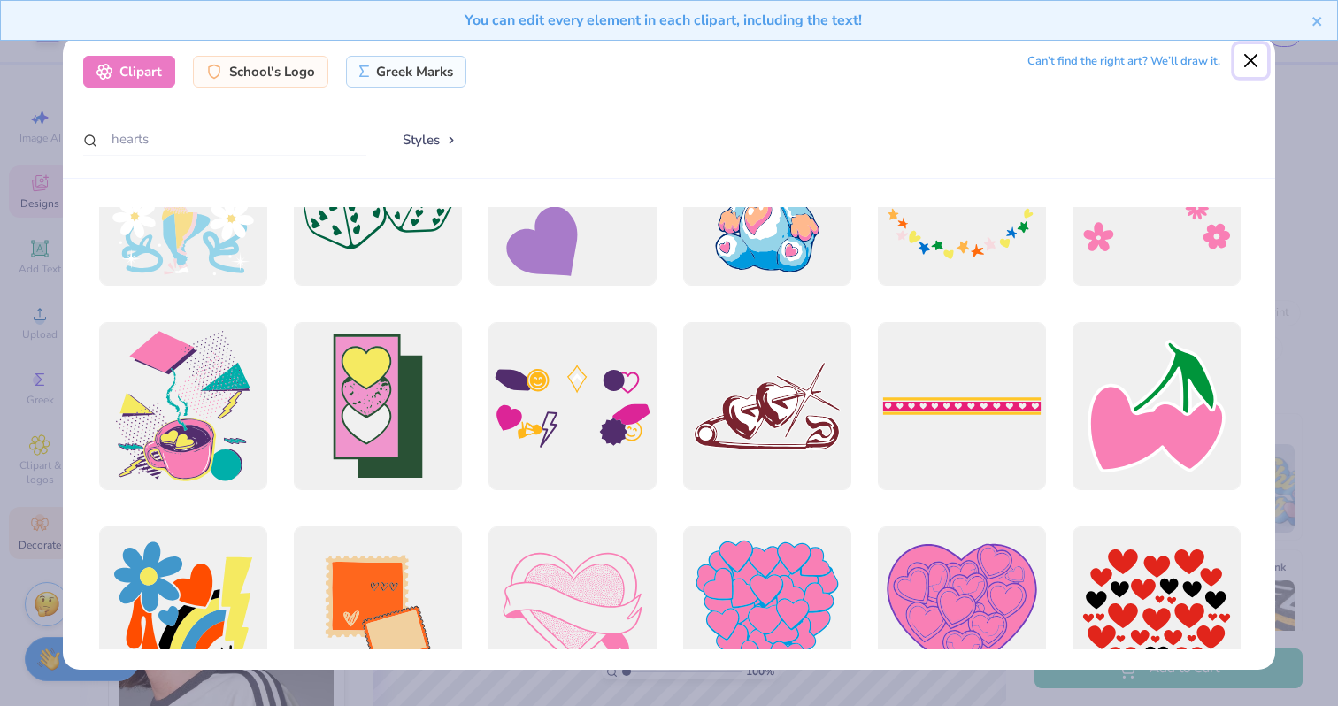
click at [1249, 58] on button "Close" at bounding box center [1251, 61] width 34 height 34
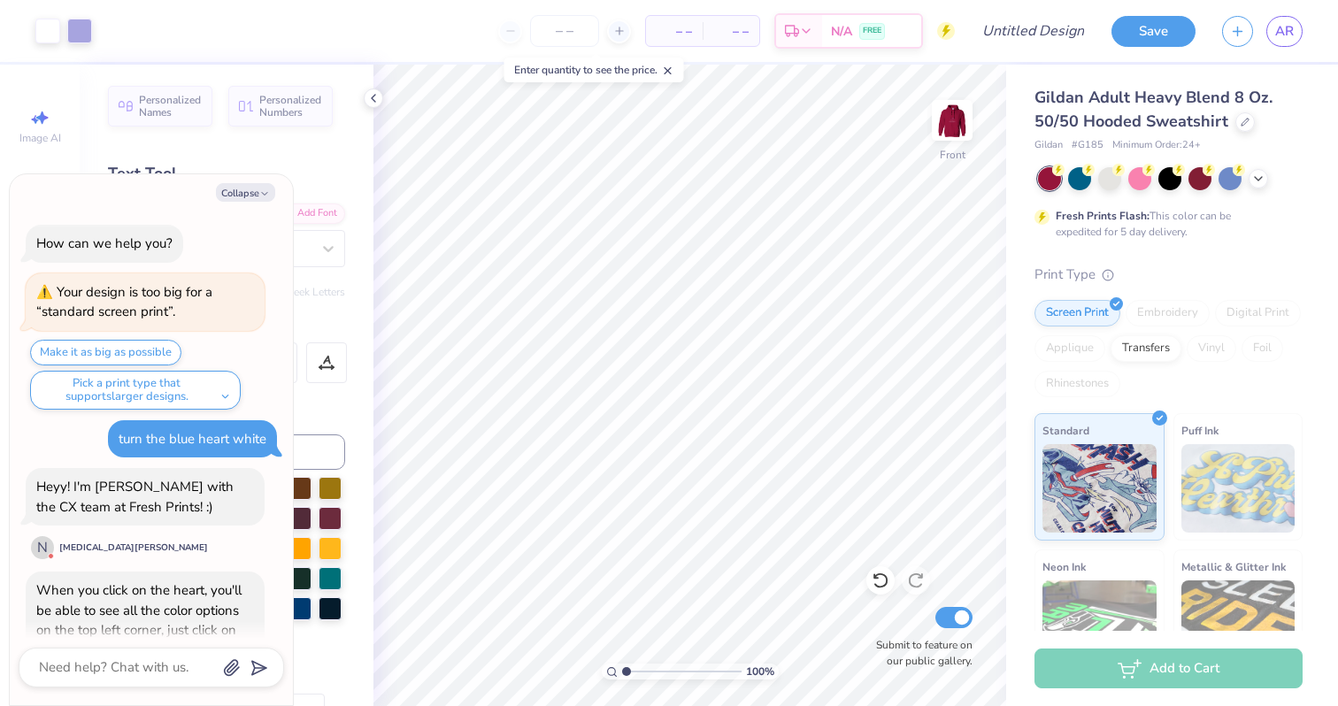
scroll to position [362, 0]
